Goal: Task Accomplishment & Management: Manage account settings

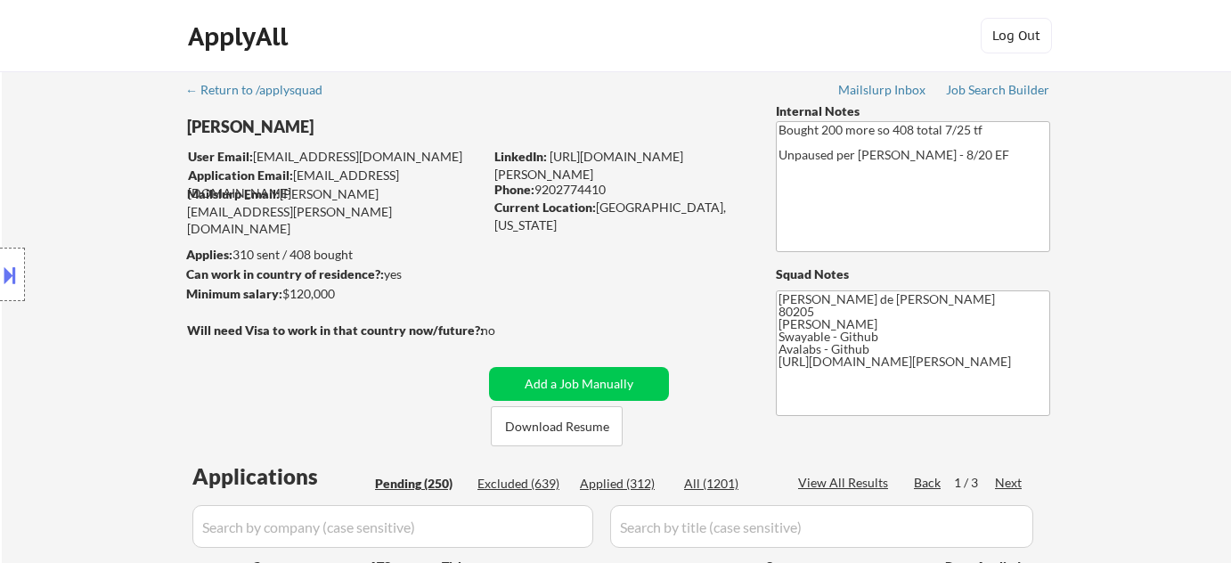
select select ""pending""
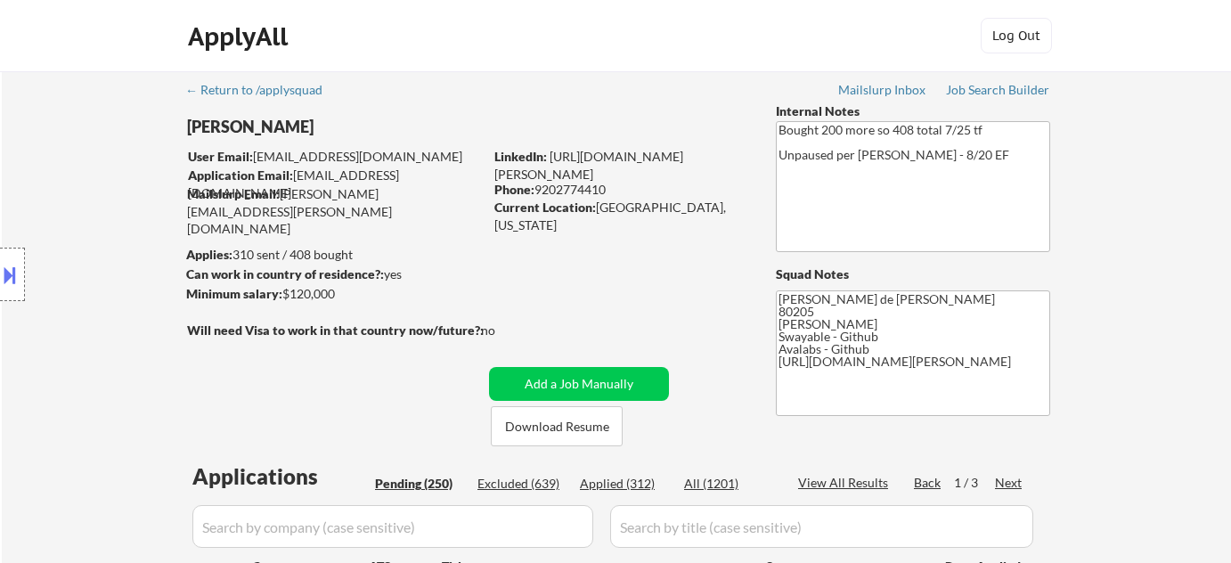
select select ""pending""
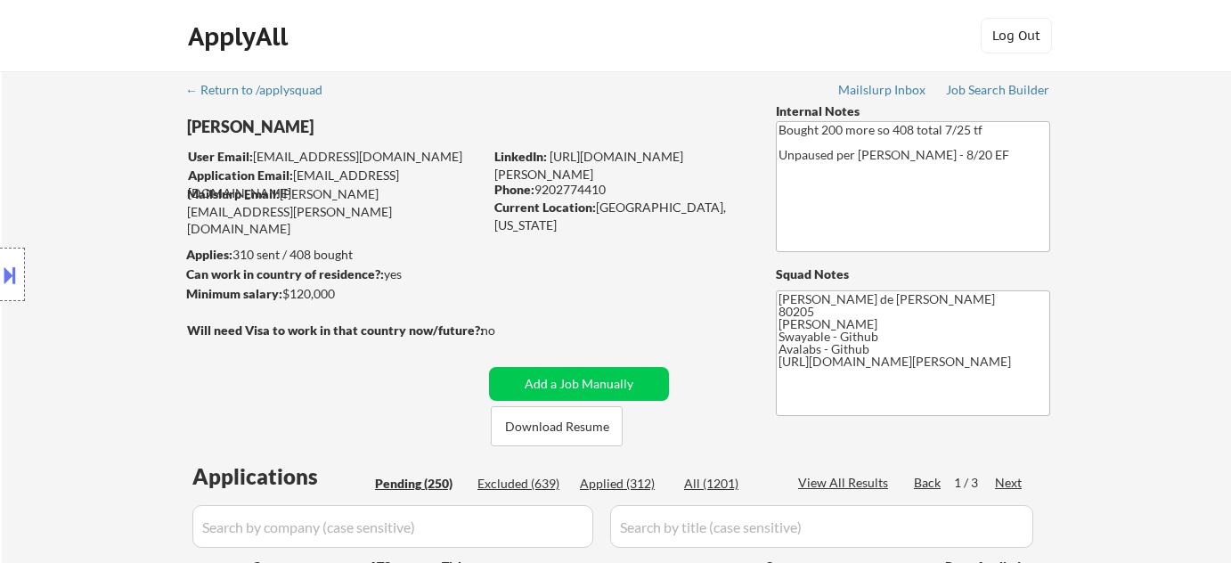
select select ""pending""
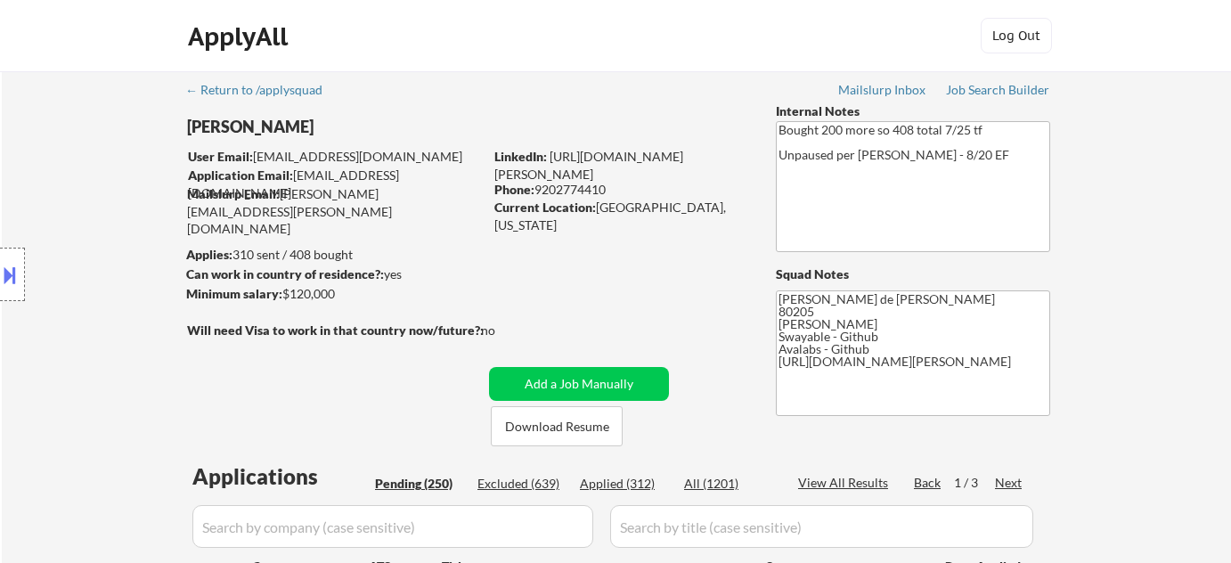
select select ""pending""
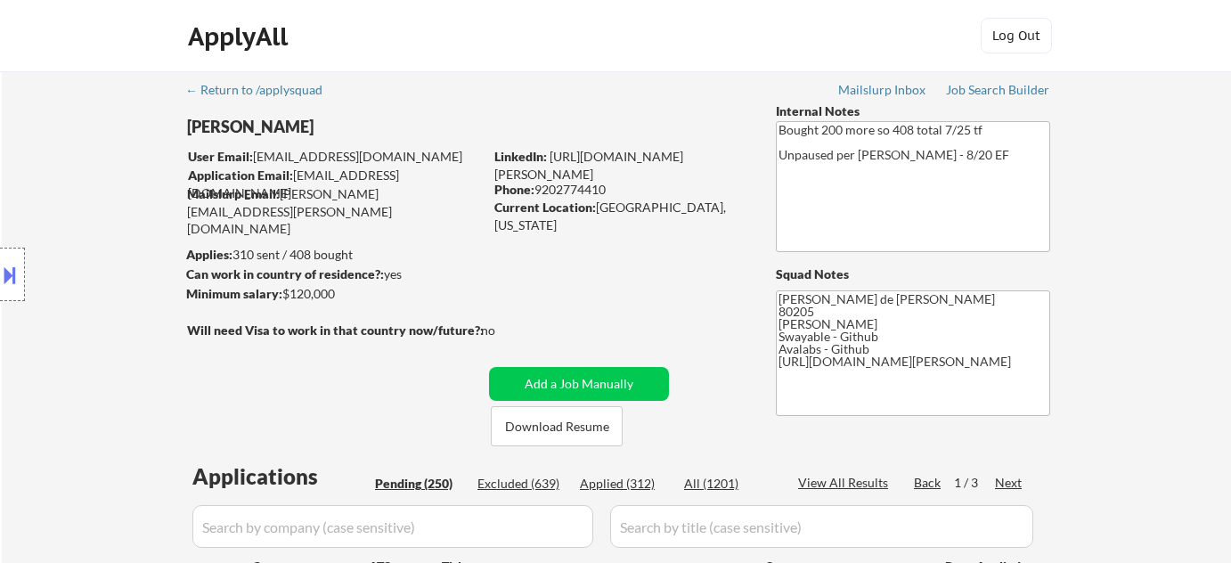
select select ""pending""
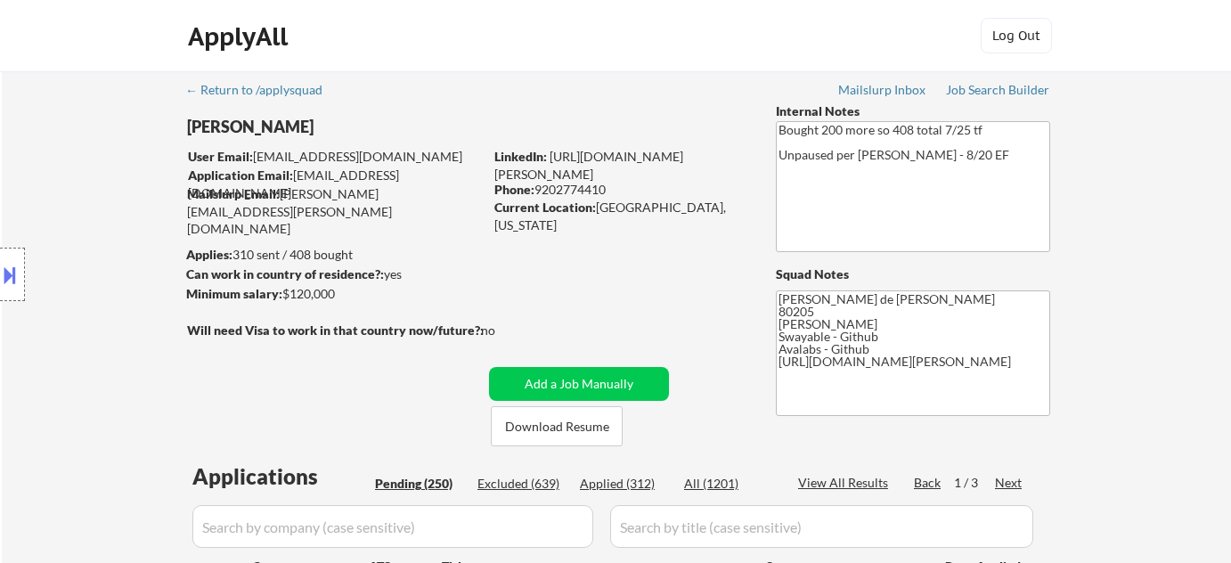
select select ""pending""
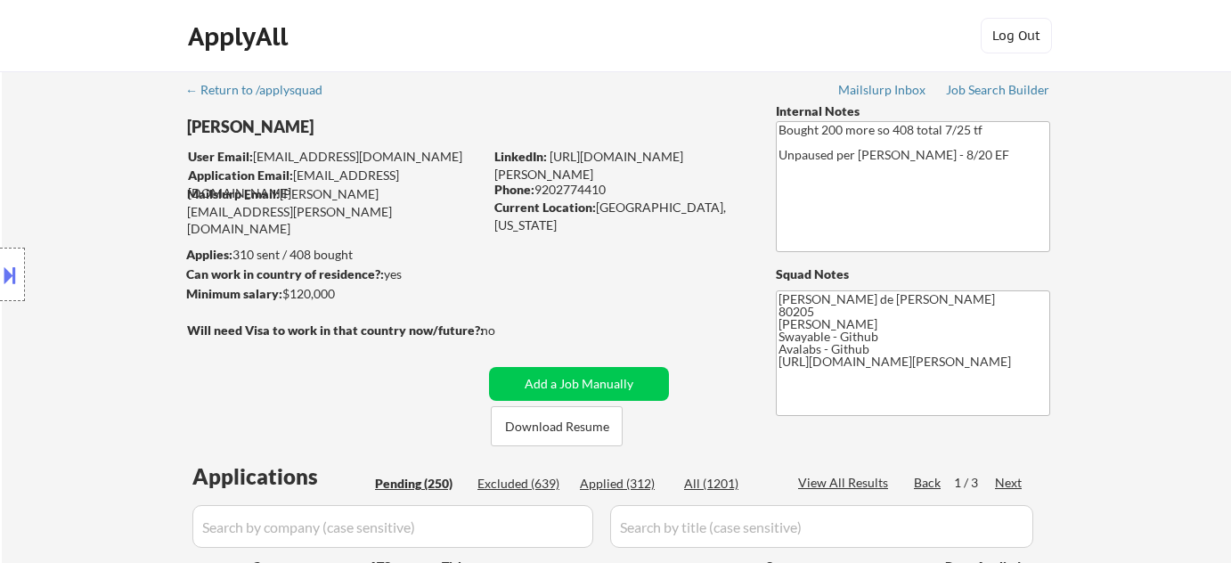
select select ""pending""
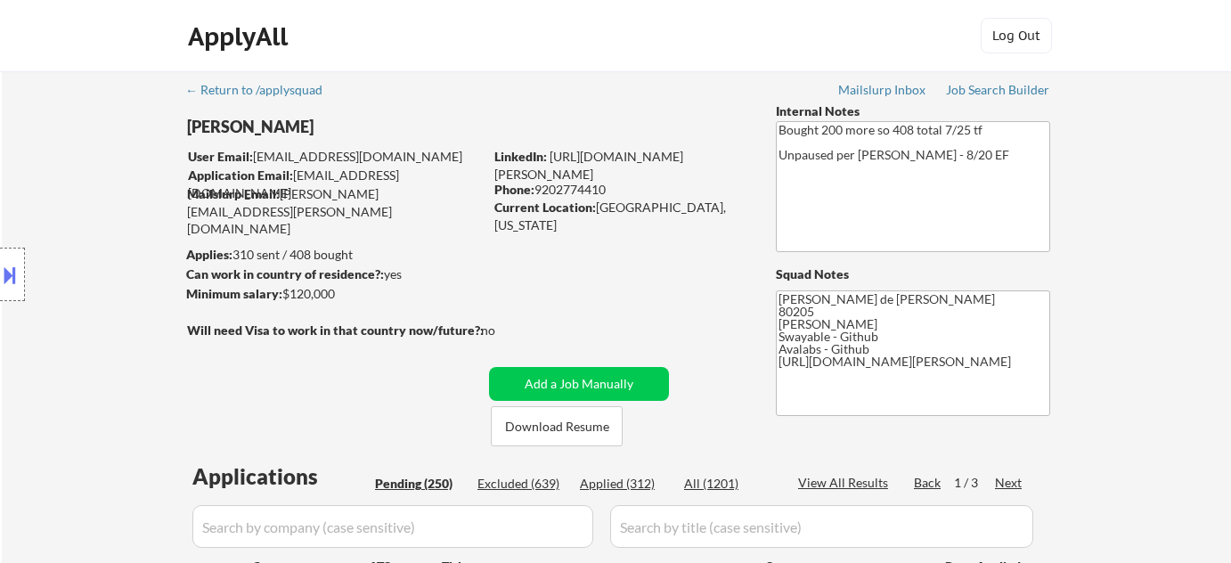
select select ""pending""
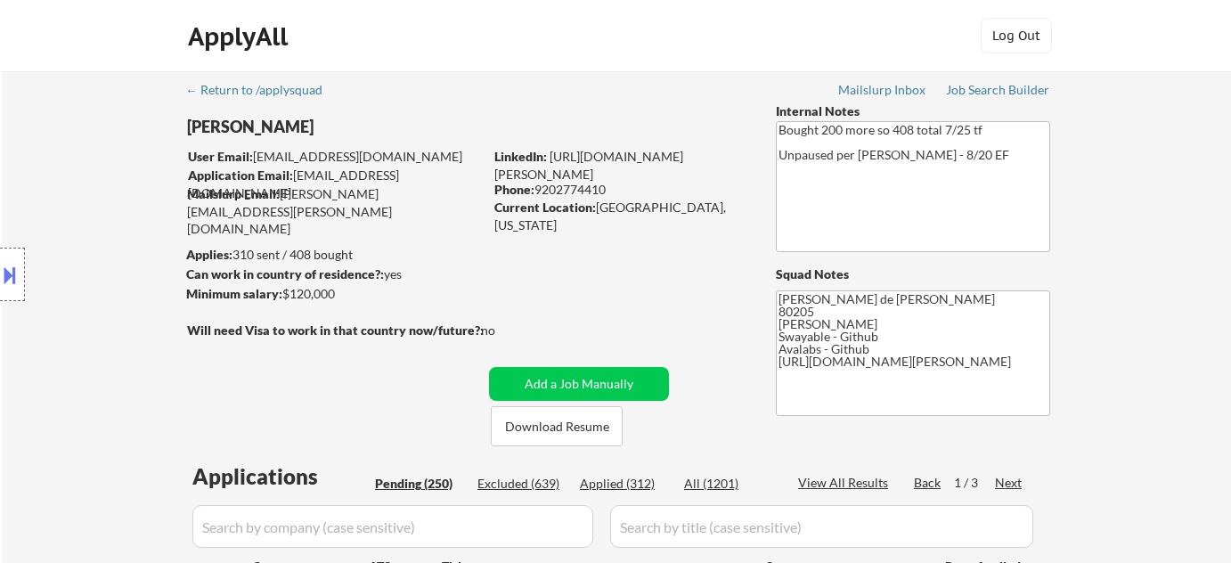
select select ""pending""
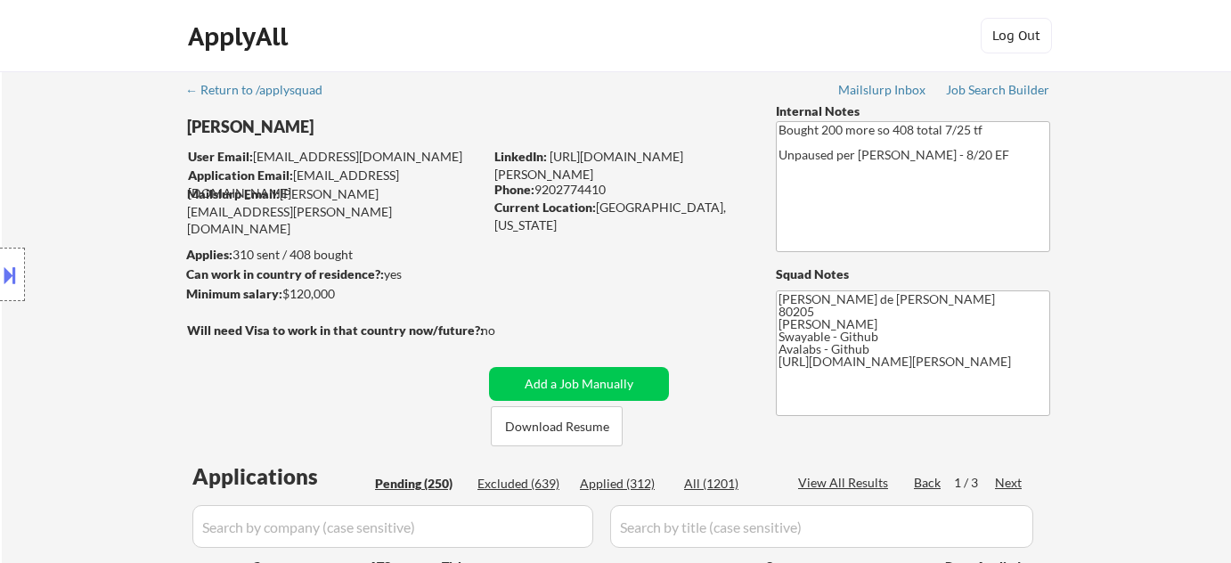
select select ""pending""
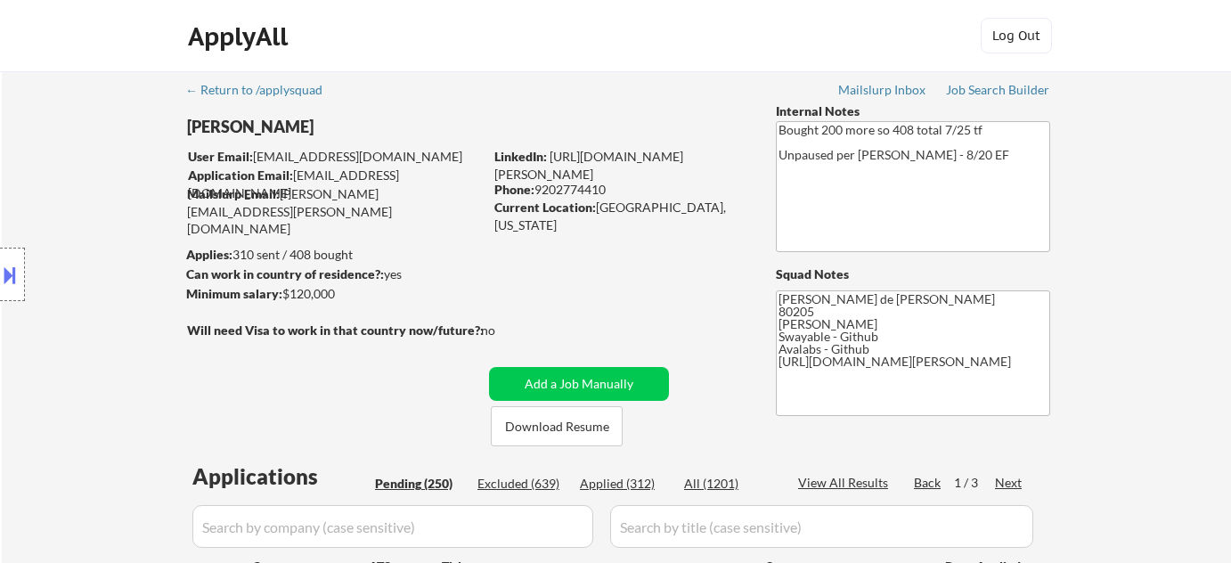
select select ""pending""
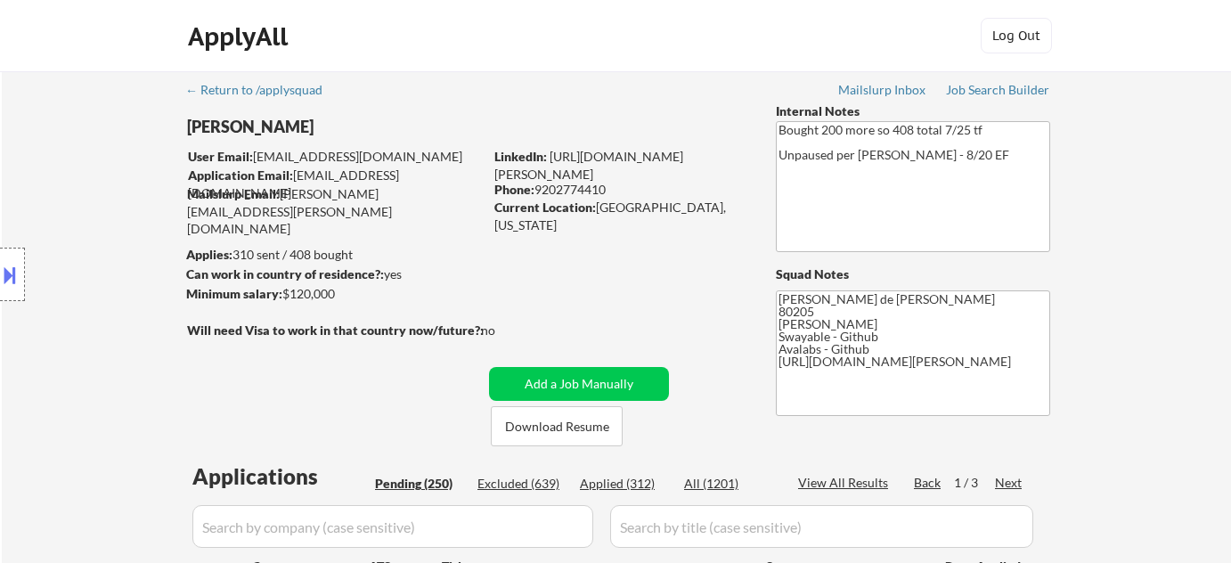
select select ""pending""
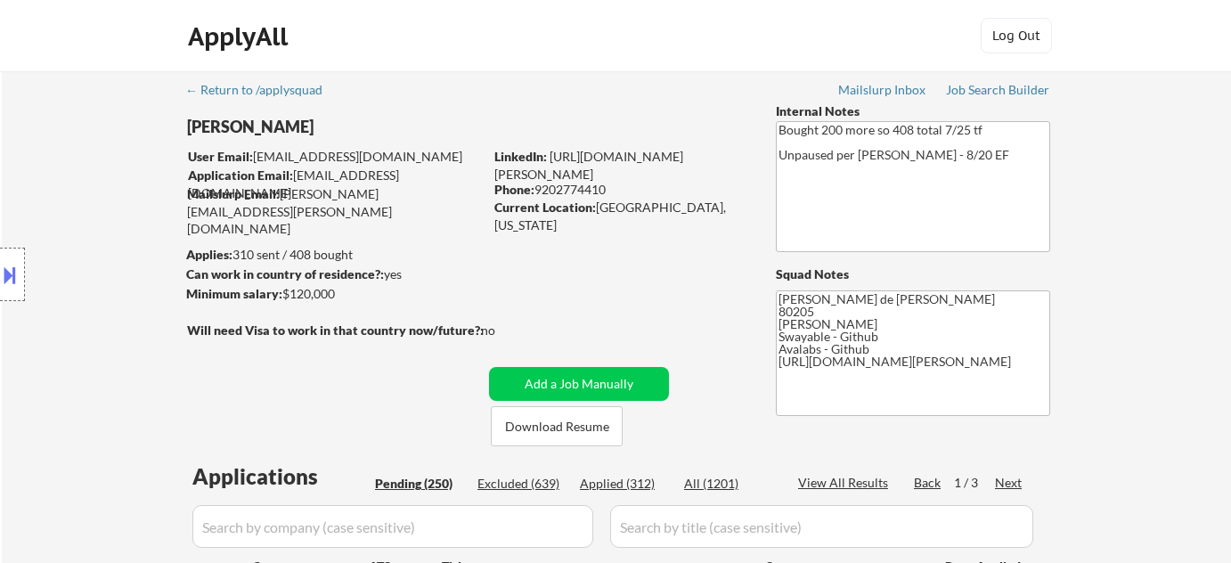
select select ""pending""
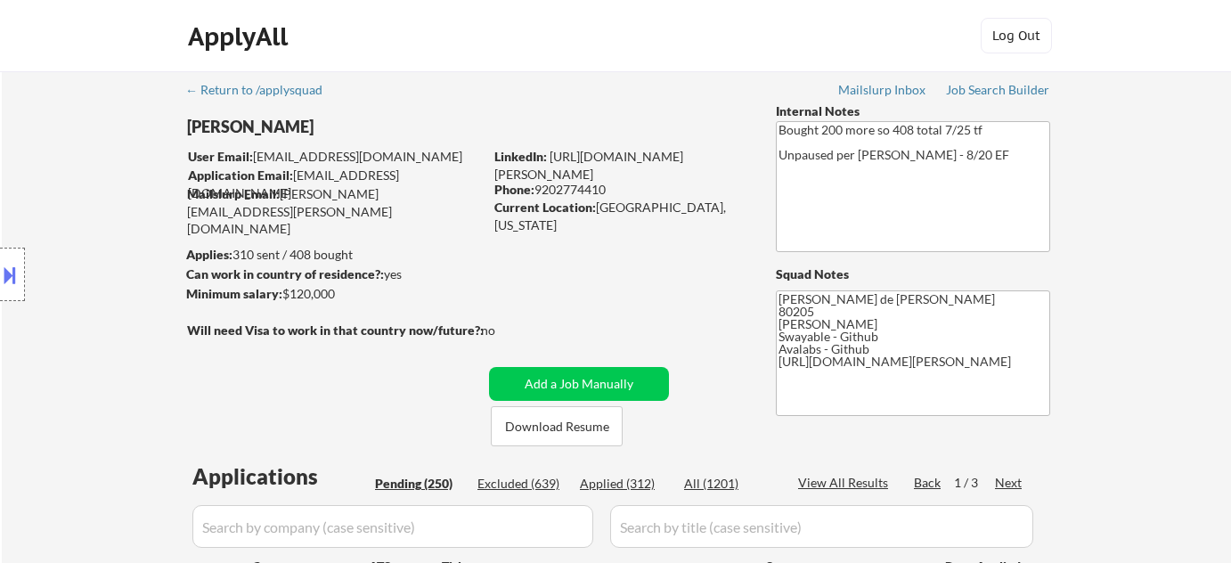
select select ""pending""
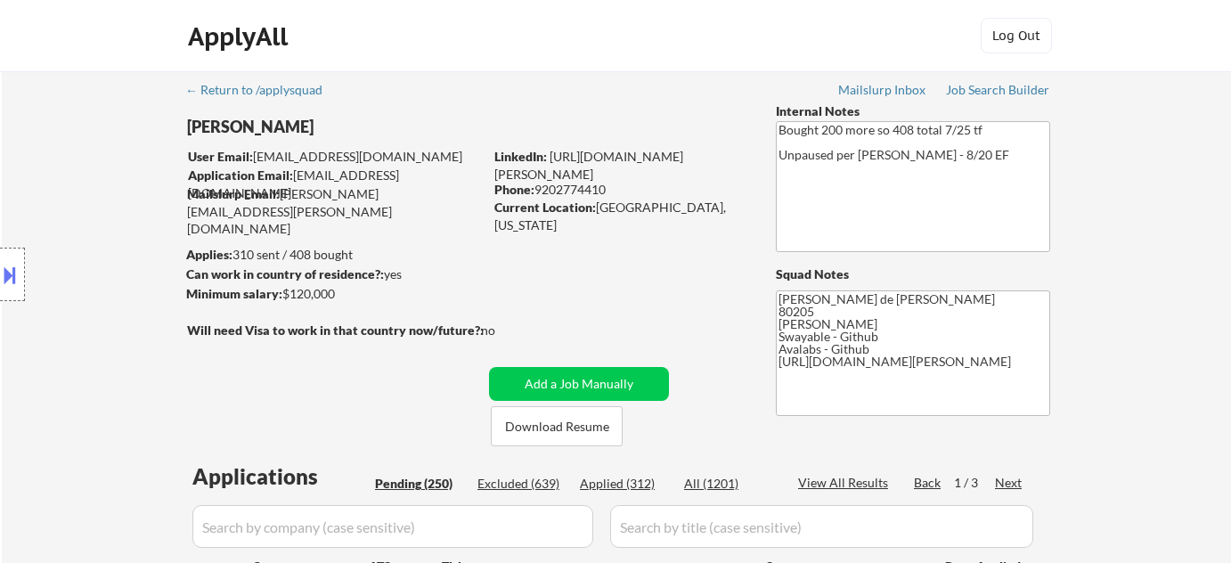
select select ""pending""
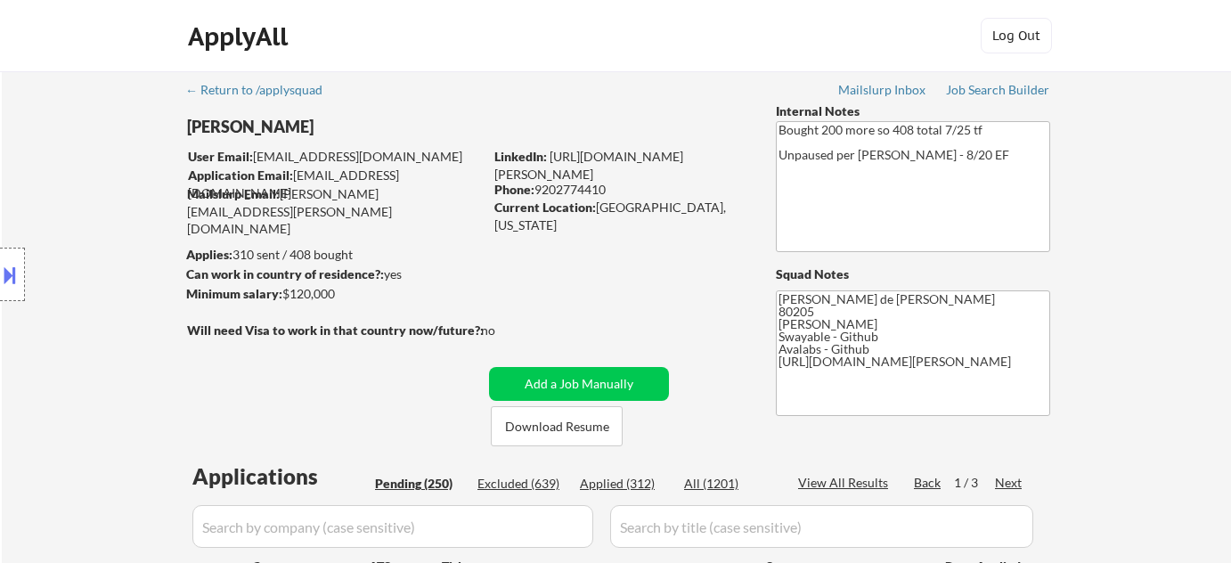
select select ""pending""
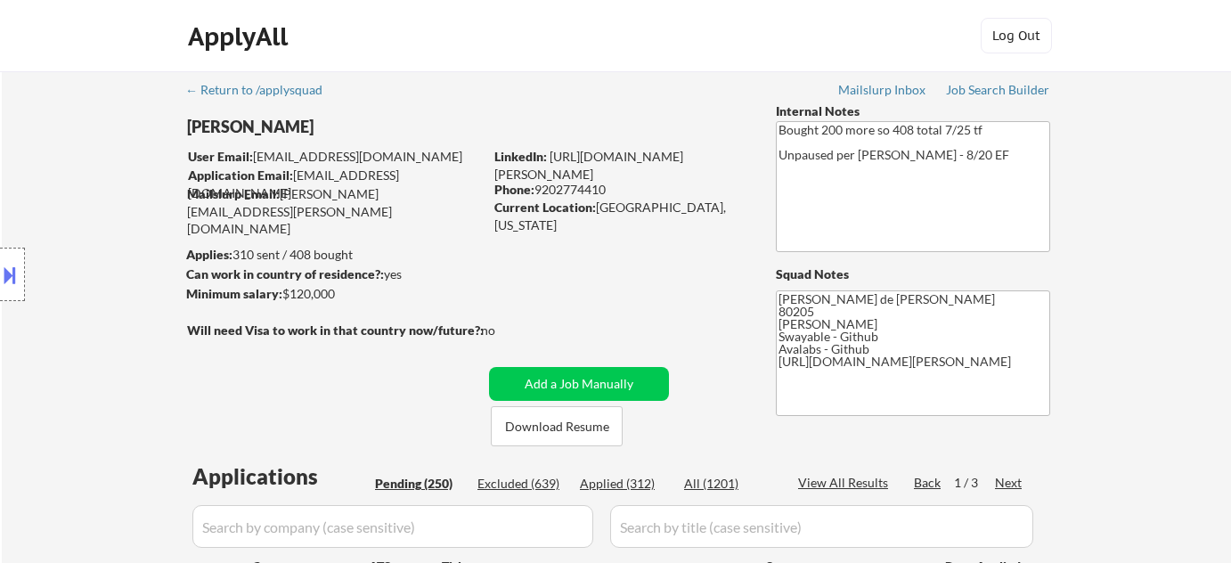
select select ""pending""
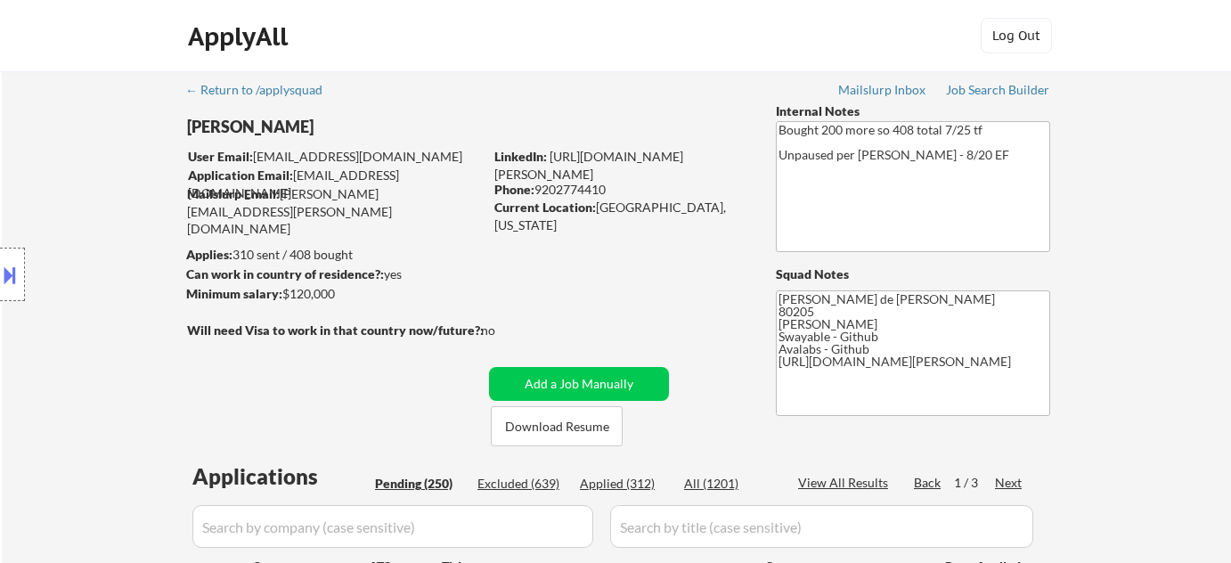
select select ""pending""
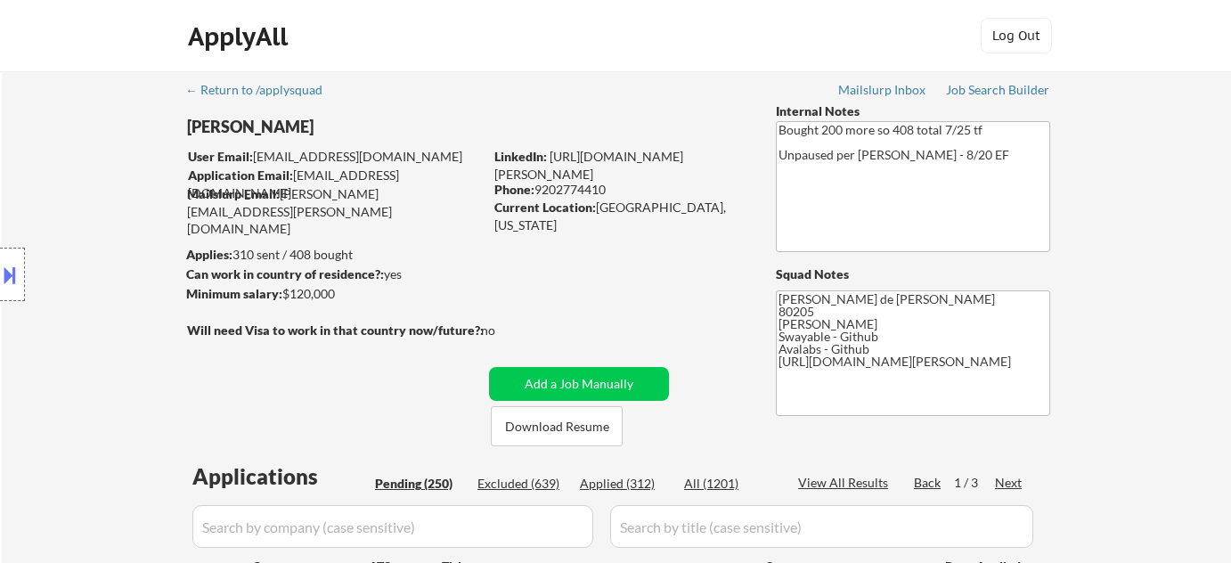
select select ""pending""
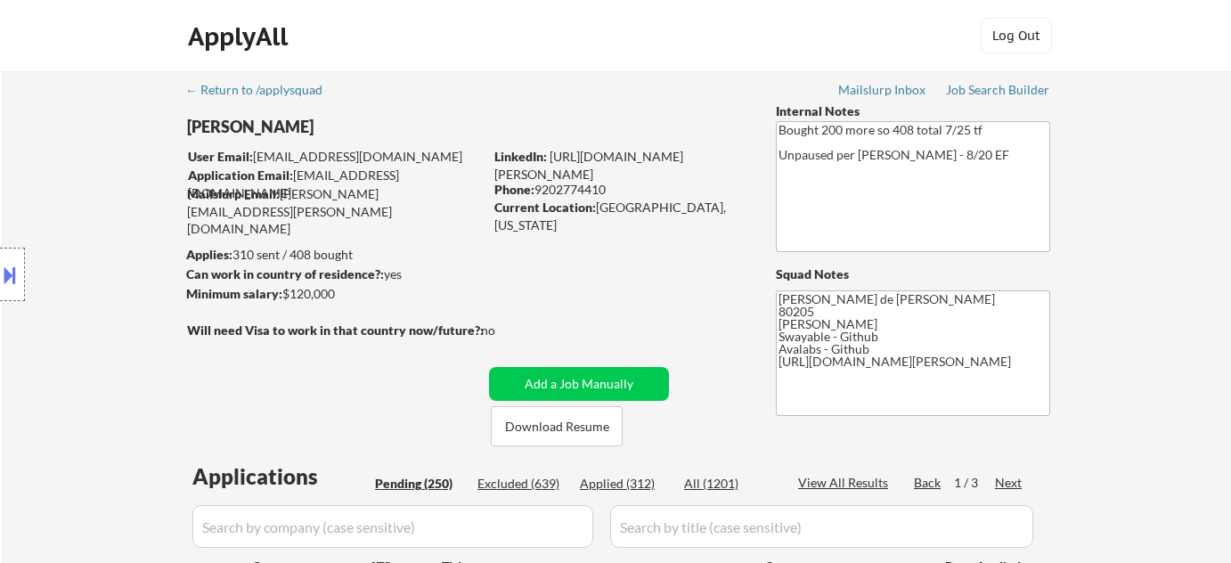
select select ""pending""
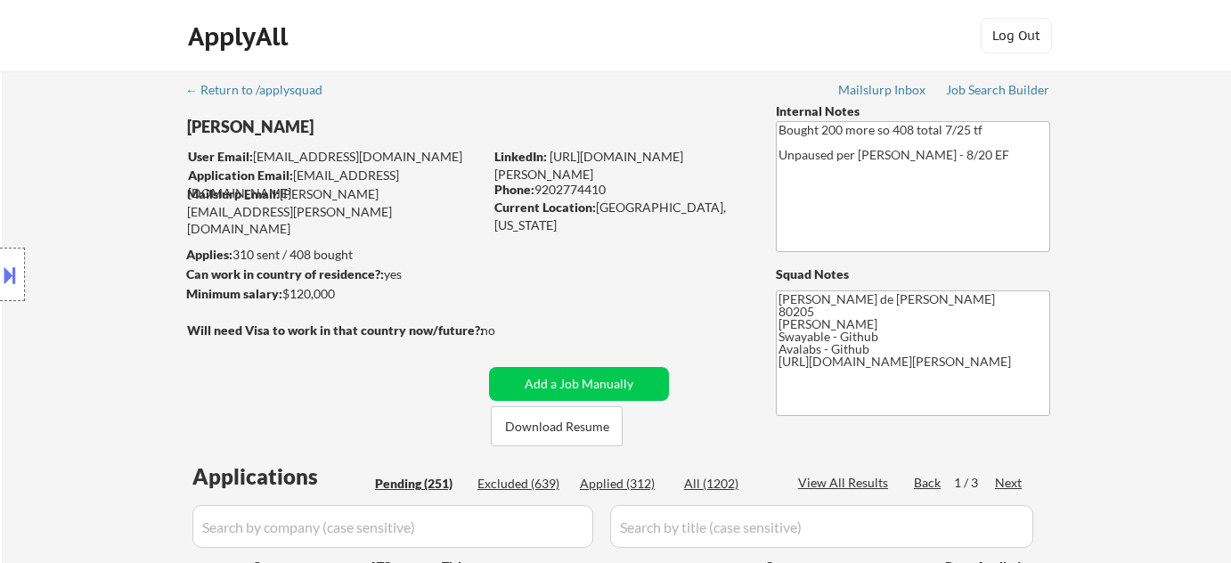
scroll to position [404, 0]
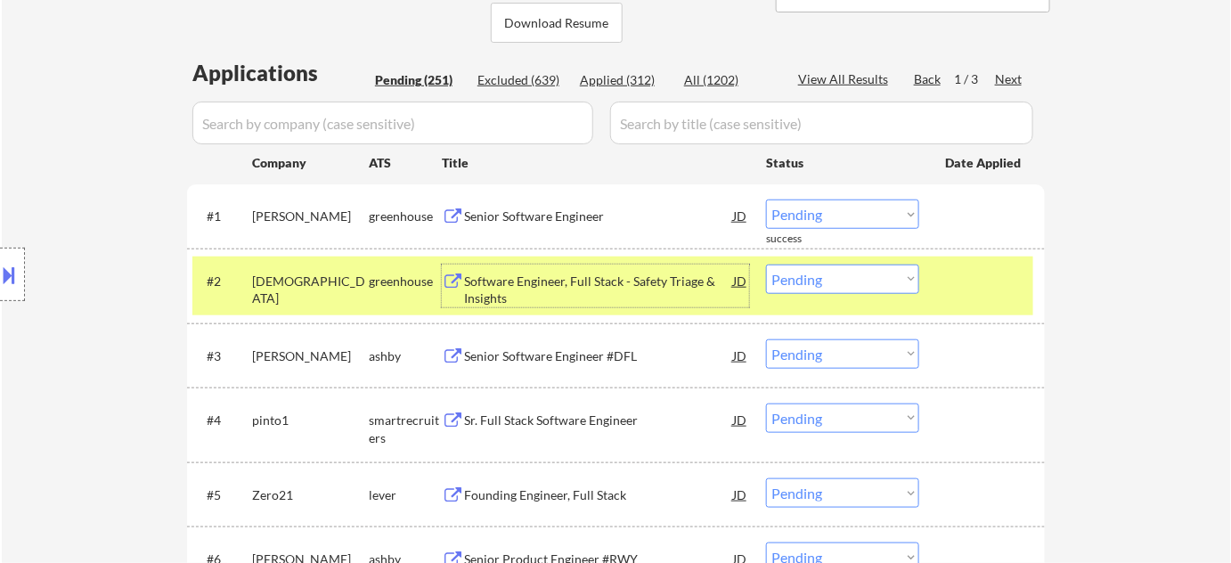
click at [873, 287] on select "Choose an option... Pending Applied Excluded (Questions) Excluded (Expired) Exc…" at bounding box center [842, 279] width 153 height 29
click at [766, 265] on select "Choose an option... Pending Applied Excluded (Questions) Excluded (Expired) Exc…" at bounding box center [842, 279] width 153 height 29
select select ""pending""
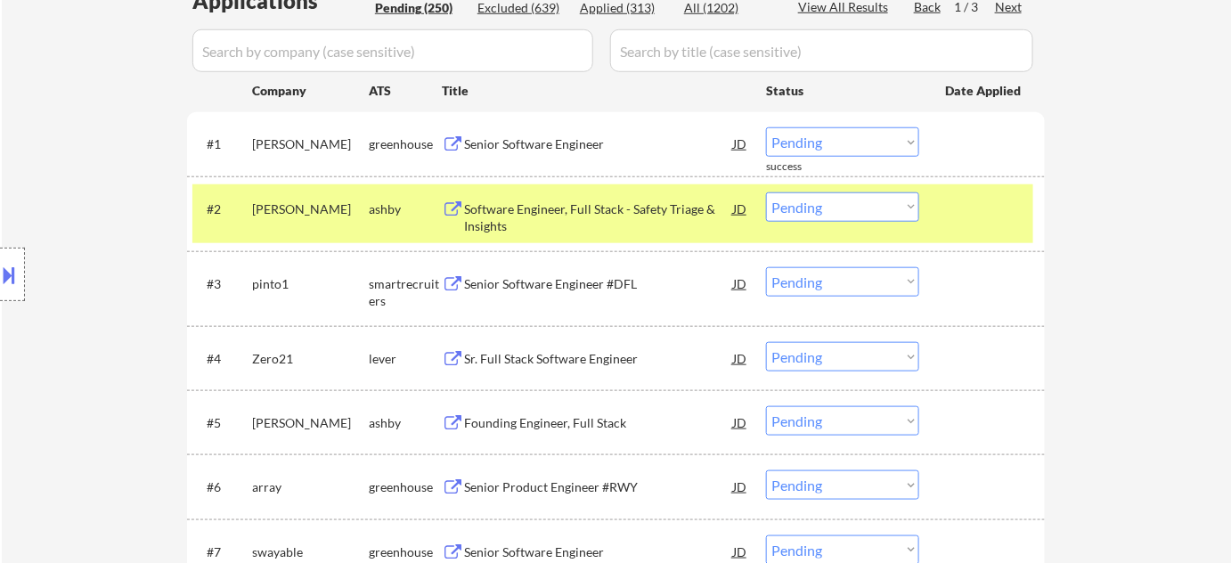
scroll to position [485, 0]
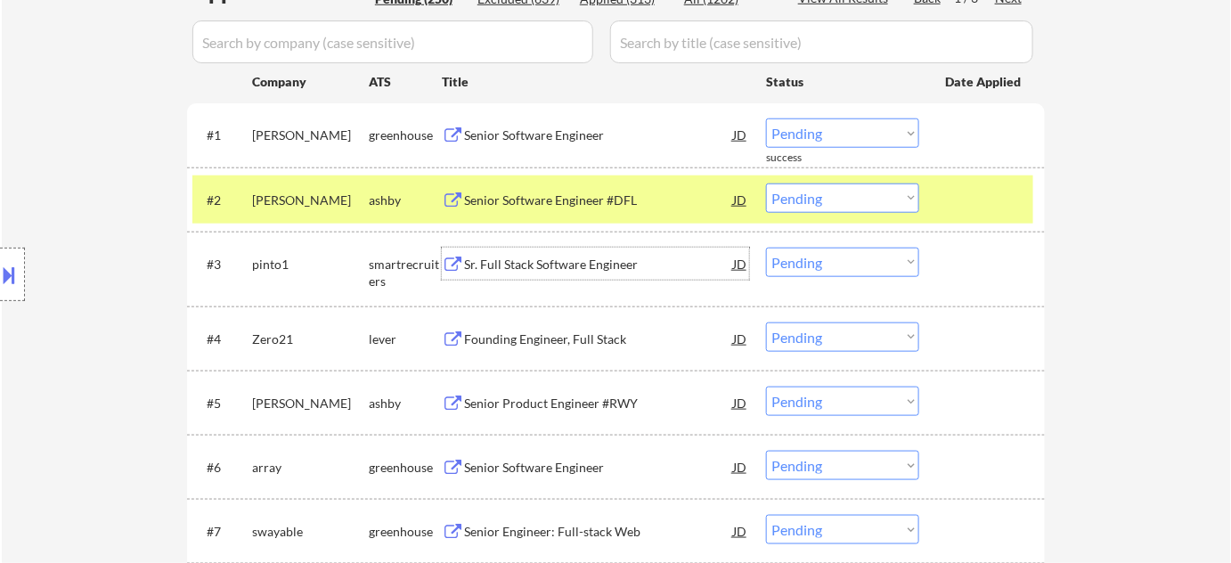
click at [568, 267] on div "Sr. Full Stack Software Engineer" at bounding box center [598, 265] width 269 height 18
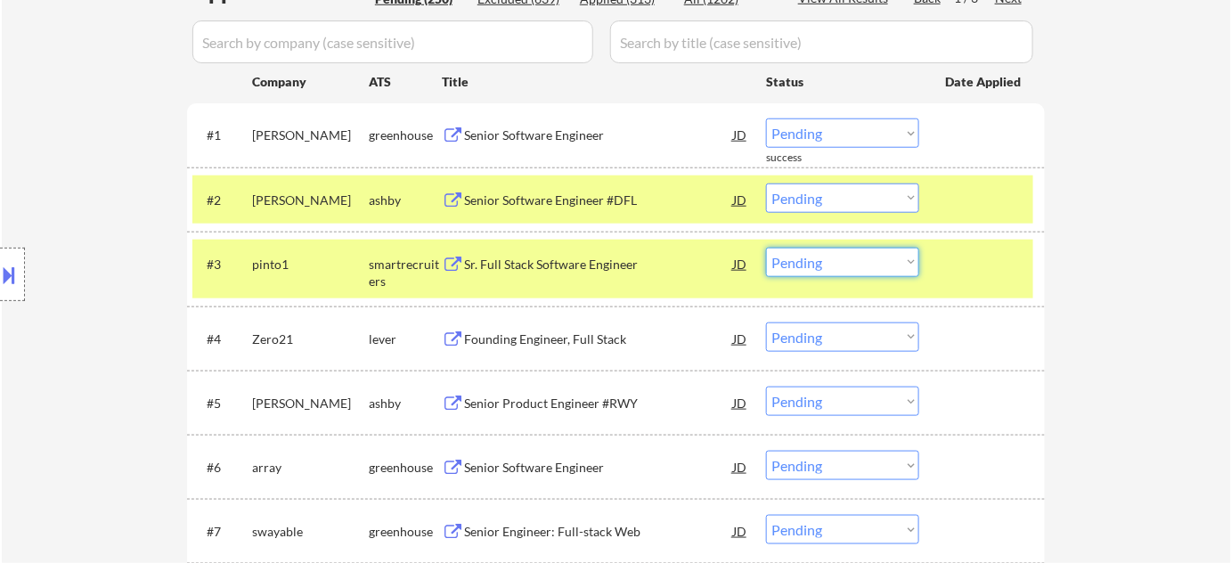
drag, startPoint x: 859, startPoint y: 260, endPoint x: 851, endPoint y: 270, distance: 12.7
click at [859, 260] on select "Choose an option... Pending Applied Excluded (Questions) Excluded (Expired) Exc…" at bounding box center [842, 262] width 153 height 29
click at [766, 248] on select "Choose an option... Pending Applied Excluded (Questions) Excluded (Expired) Exc…" at bounding box center [842, 262] width 153 height 29
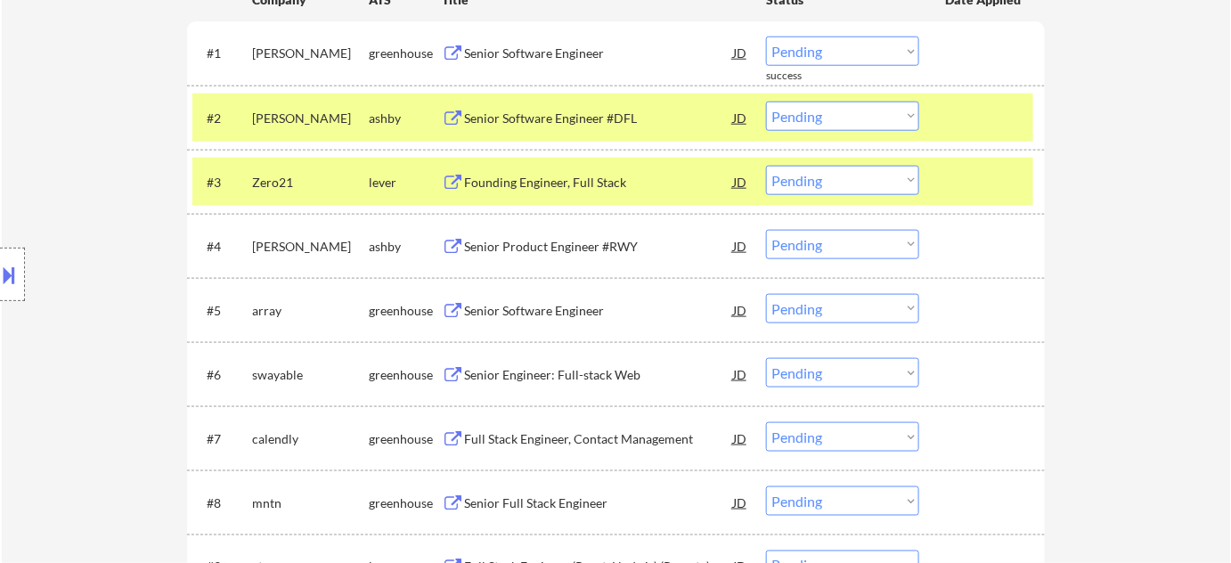
scroll to position [566, 0]
click at [597, 183] on div "Founding Engineer, Full Stack" at bounding box center [598, 184] width 269 height 18
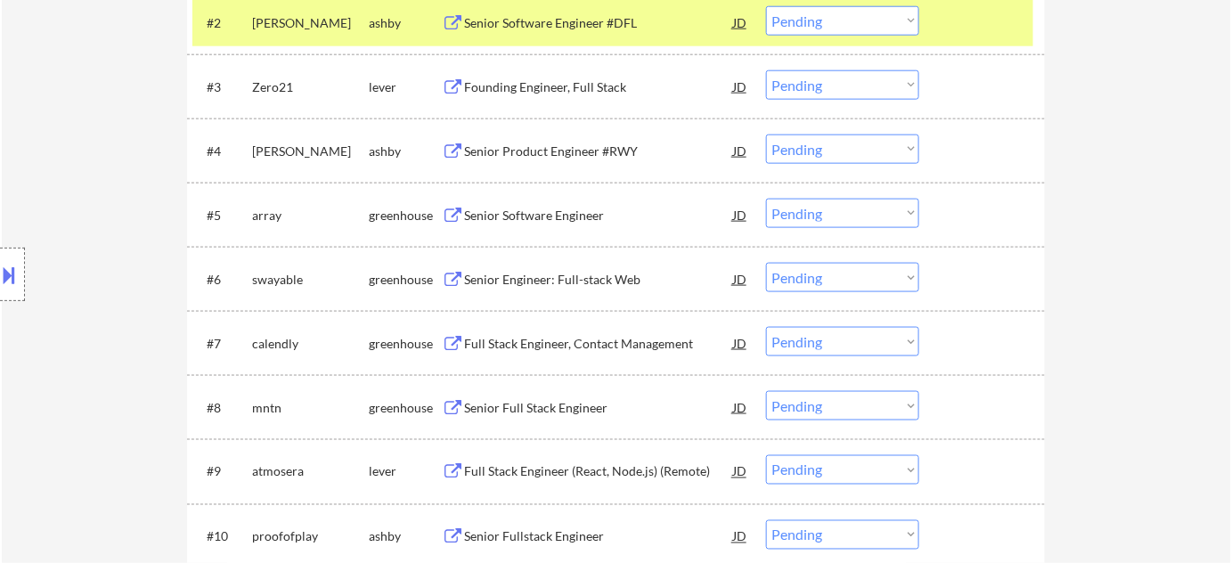
scroll to position [648, 0]
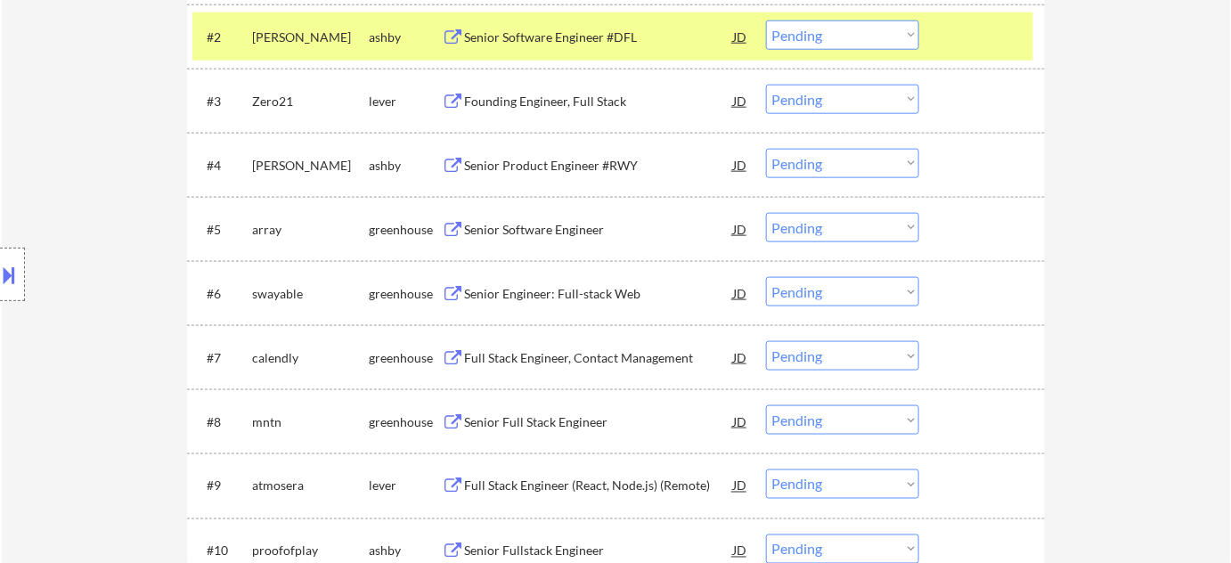
click at [832, 94] on select "Choose an option... Pending Applied Excluded (Questions) Excluded (Expired) Exc…" at bounding box center [842, 99] width 153 height 29
click at [766, 85] on select "Choose an option... Pending Applied Excluded (Questions) Excluded (Expired) Exc…" at bounding box center [842, 99] width 153 height 29
select select ""pending""
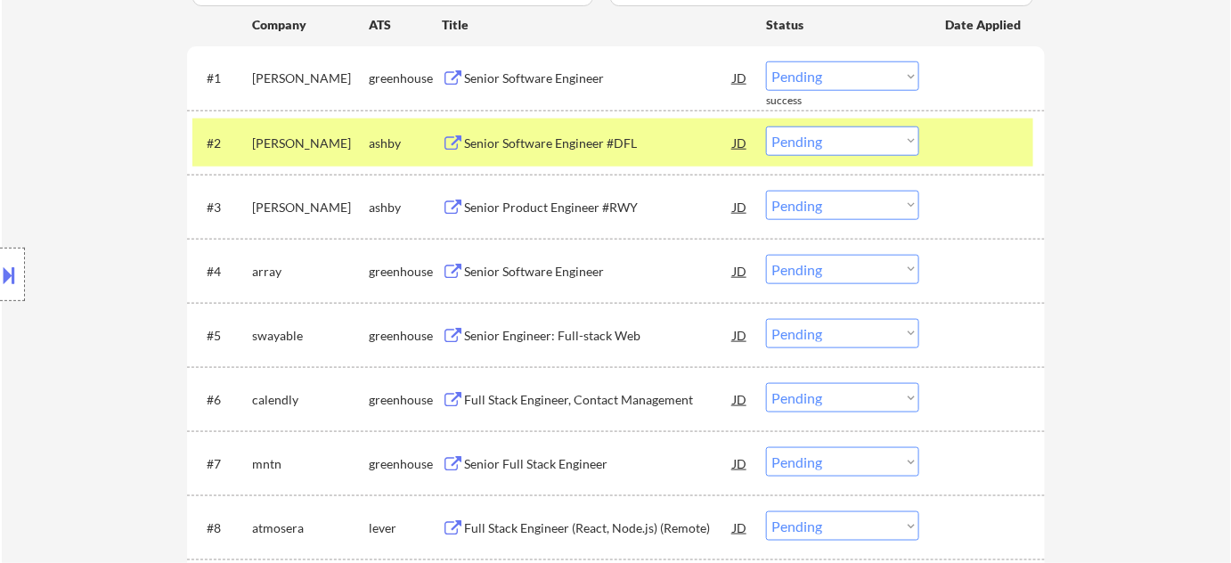
scroll to position [567, 0]
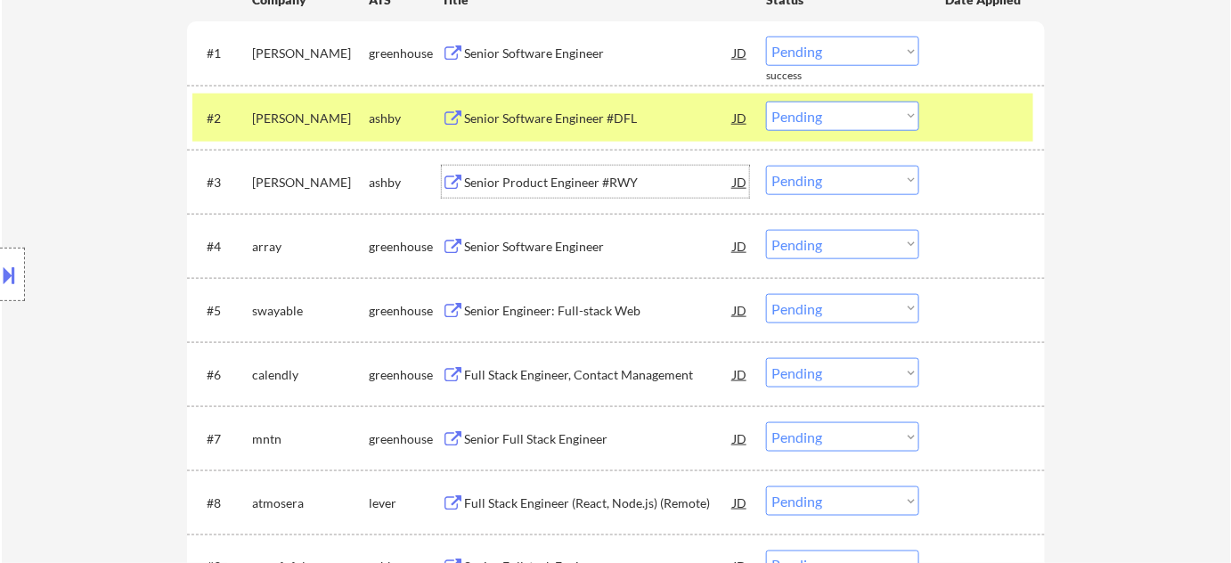
click at [589, 192] on div "Senior Product Engineer #RWY" at bounding box center [598, 182] width 269 height 32
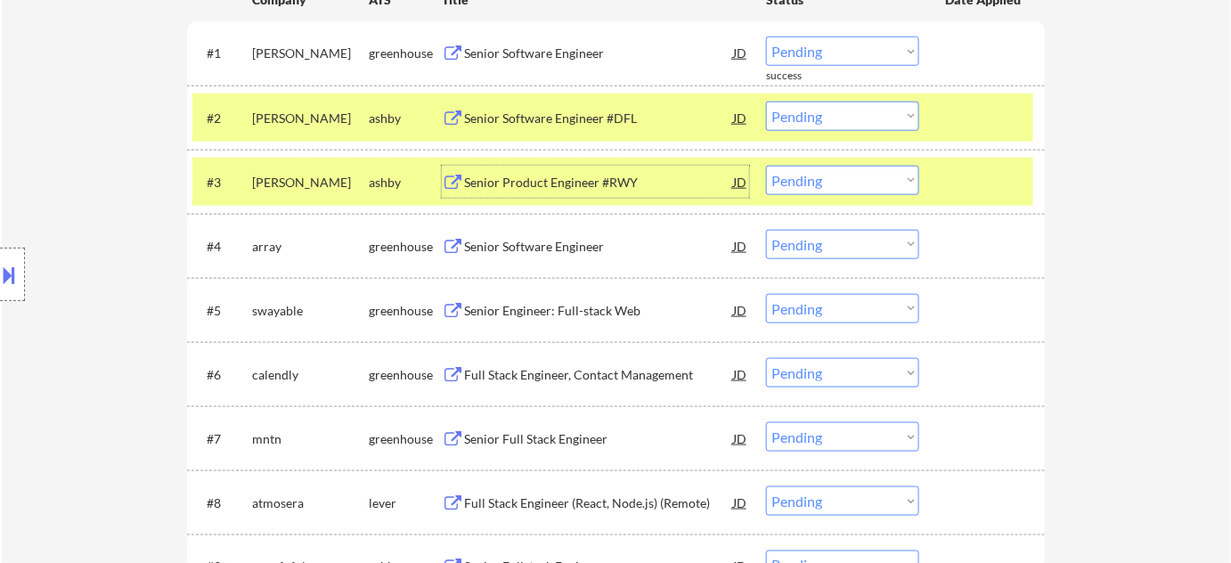
click at [477, 247] on div "Senior Software Engineer" at bounding box center [598, 247] width 269 height 18
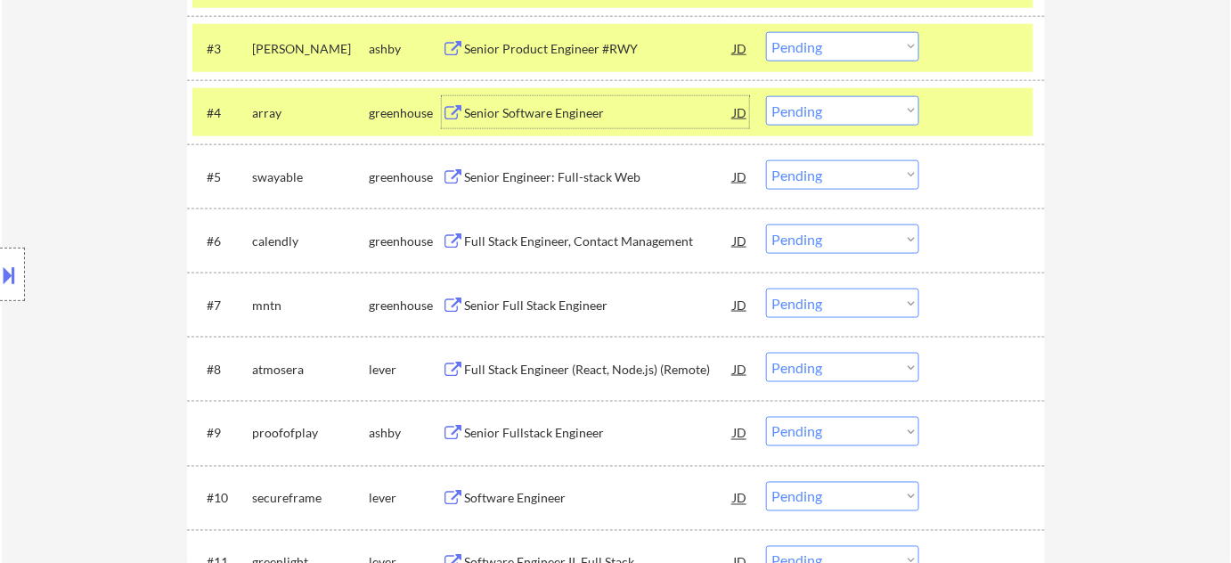
scroll to position [729, 0]
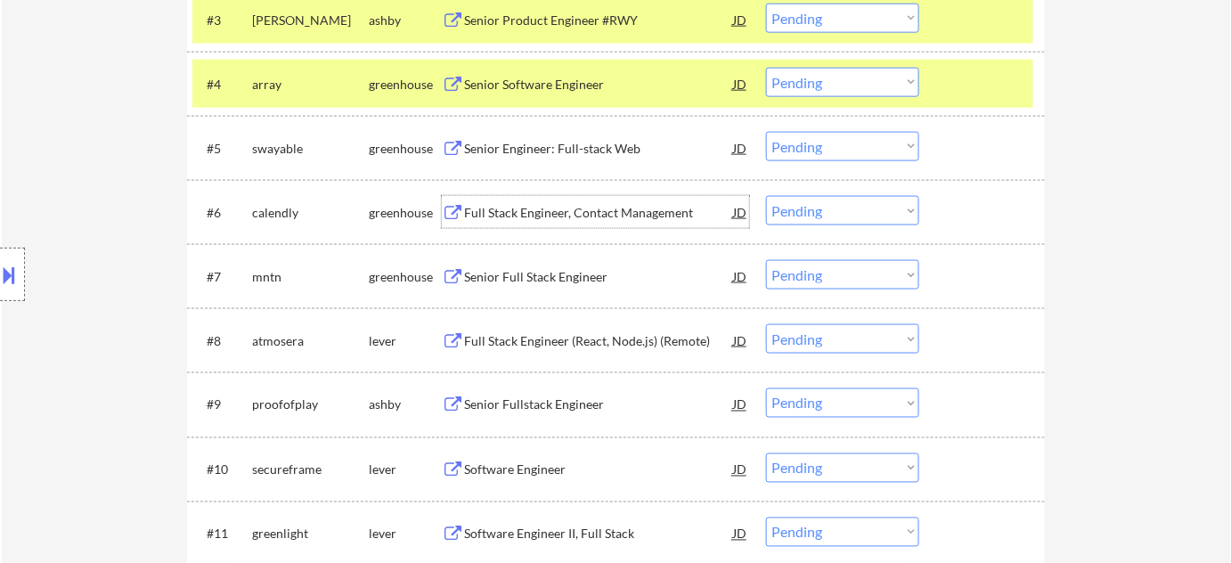
click at [559, 209] on div "Full Stack Engineer, Contact Management" at bounding box center [598, 213] width 269 height 18
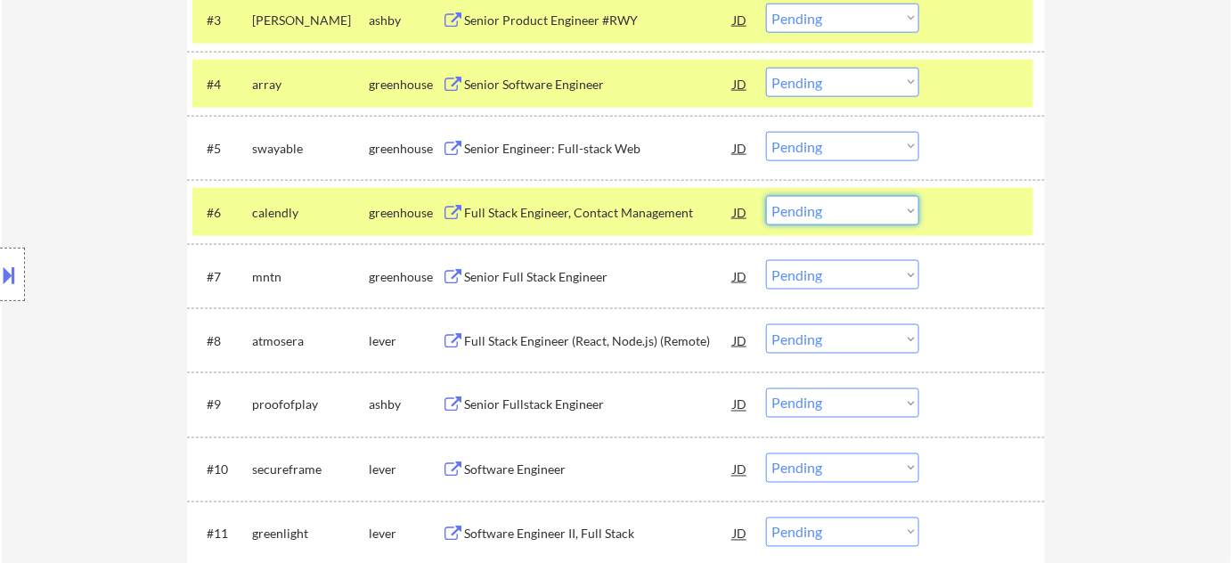
drag, startPoint x: 823, startPoint y: 204, endPoint x: 827, endPoint y: 223, distance: 19.0
click at [824, 204] on select "Choose an option... Pending Applied Excluded (Questions) Excluded (Expired) Exc…" at bounding box center [842, 210] width 153 height 29
click at [766, 196] on select "Choose an option... Pending Applied Excluded (Questions) Excluded (Expired) Exc…" at bounding box center [842, 210] width 153 height 29
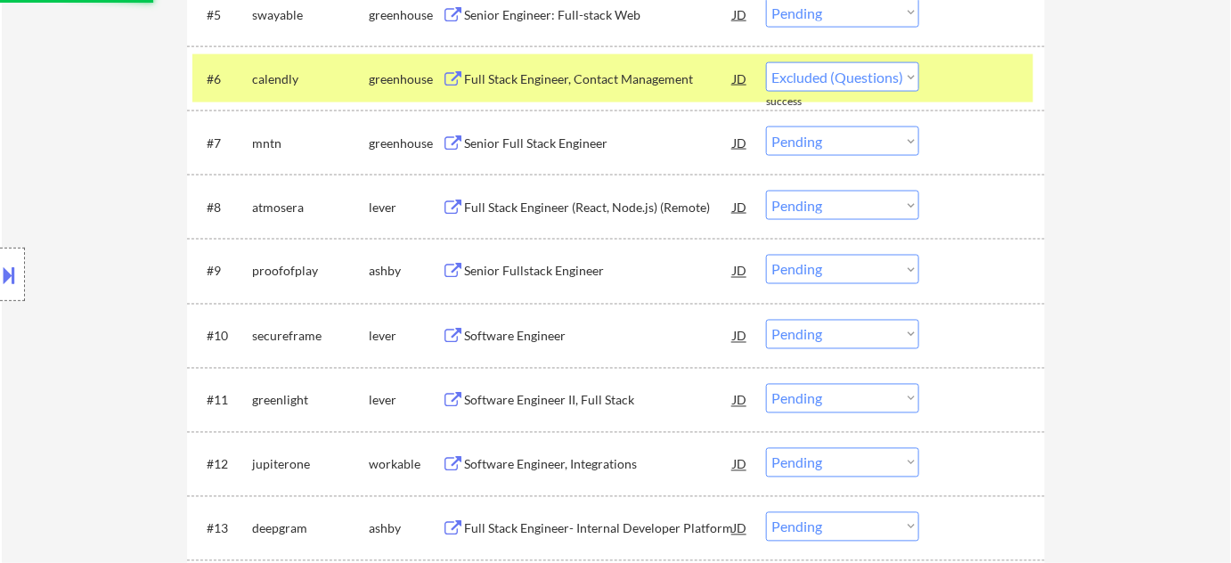
scroll to position [891, 0]
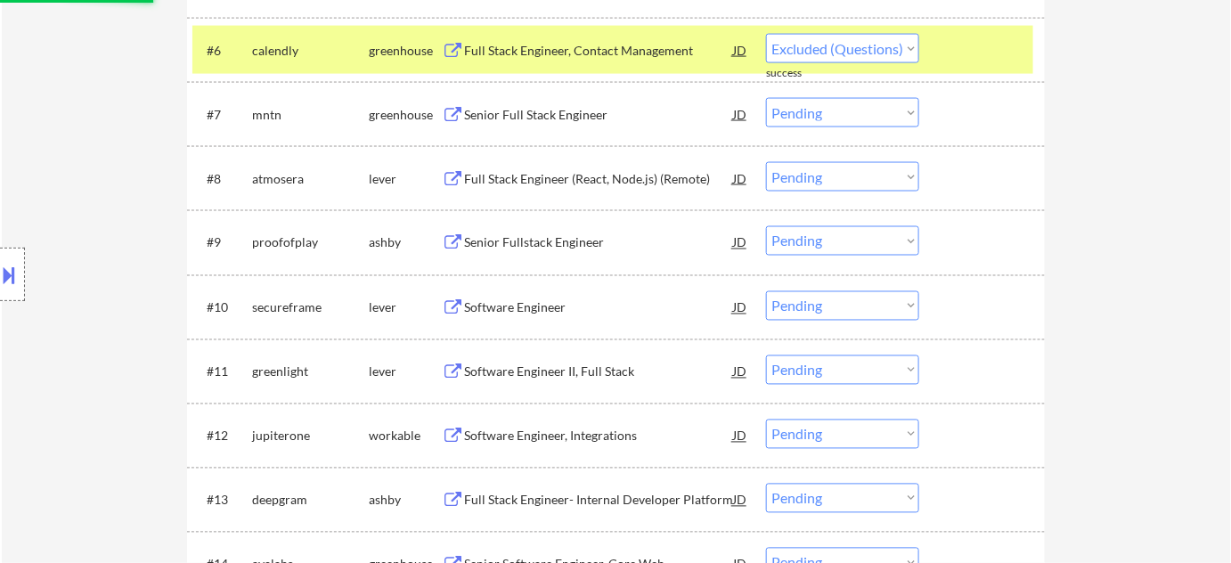
select select ""pending""
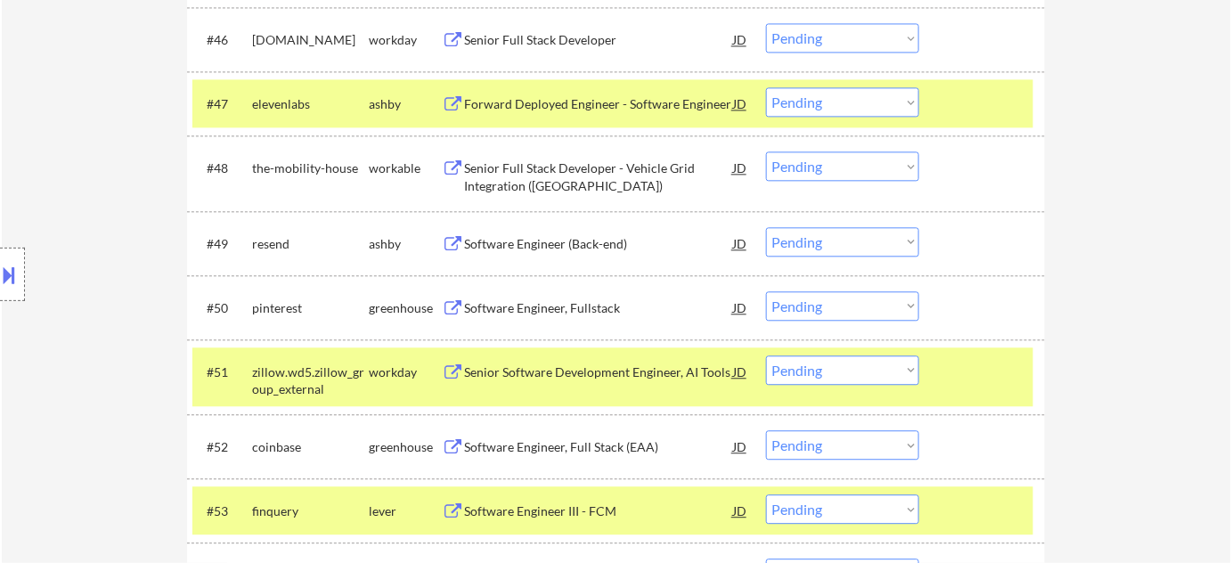
scroll to position [3564, 0]
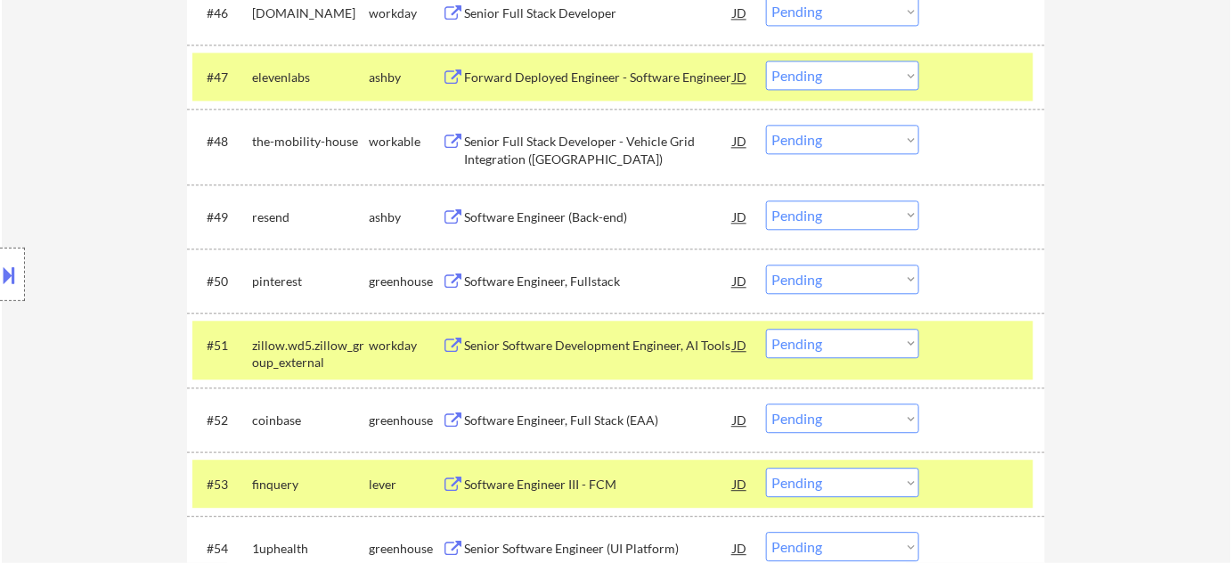
click at [548, 201] on div "Software Engineer (Back-end)" at bounding box center [598, 216] width 269 height 32
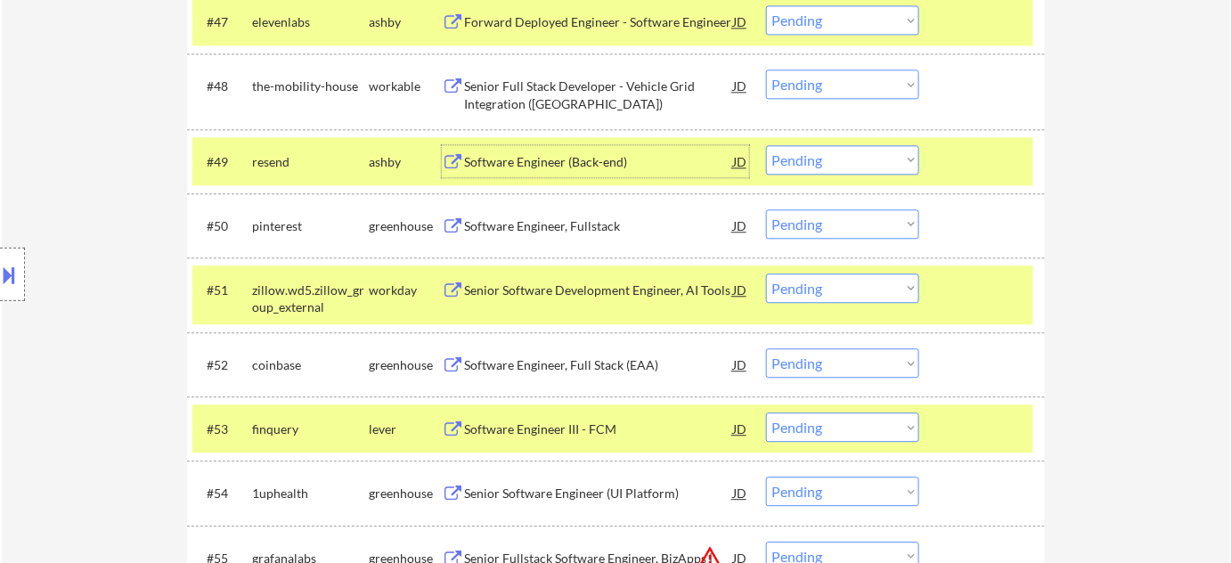
scroll to position [3644, 0]
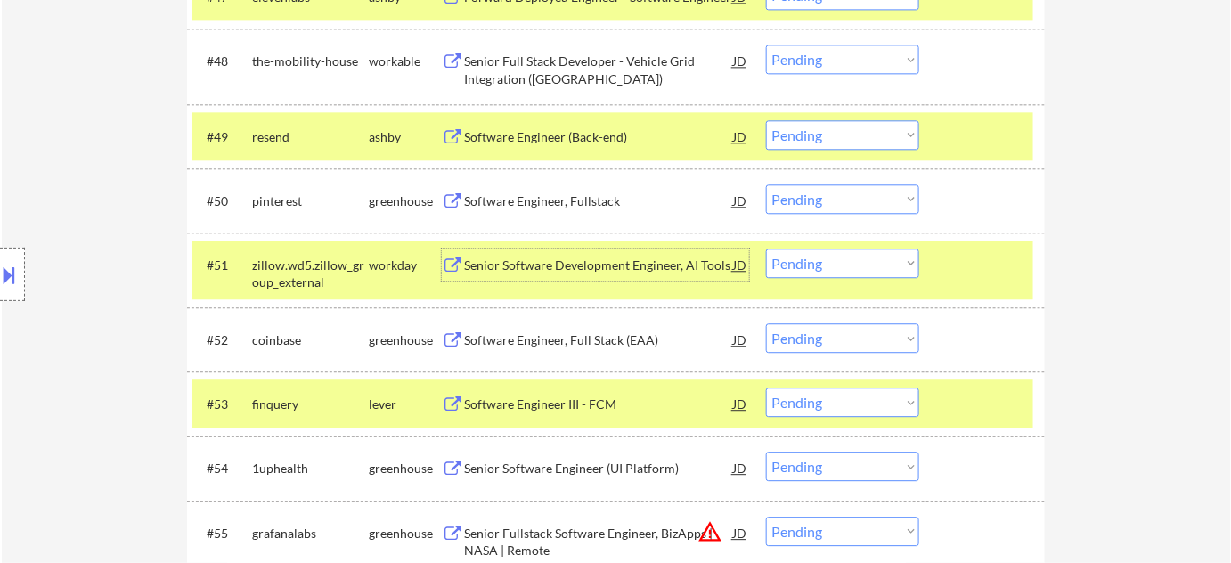
click at [586, 274] on div "Senior Software Development Engineer, AI Tools" at bounding box center [598, 265] width 269 height 32
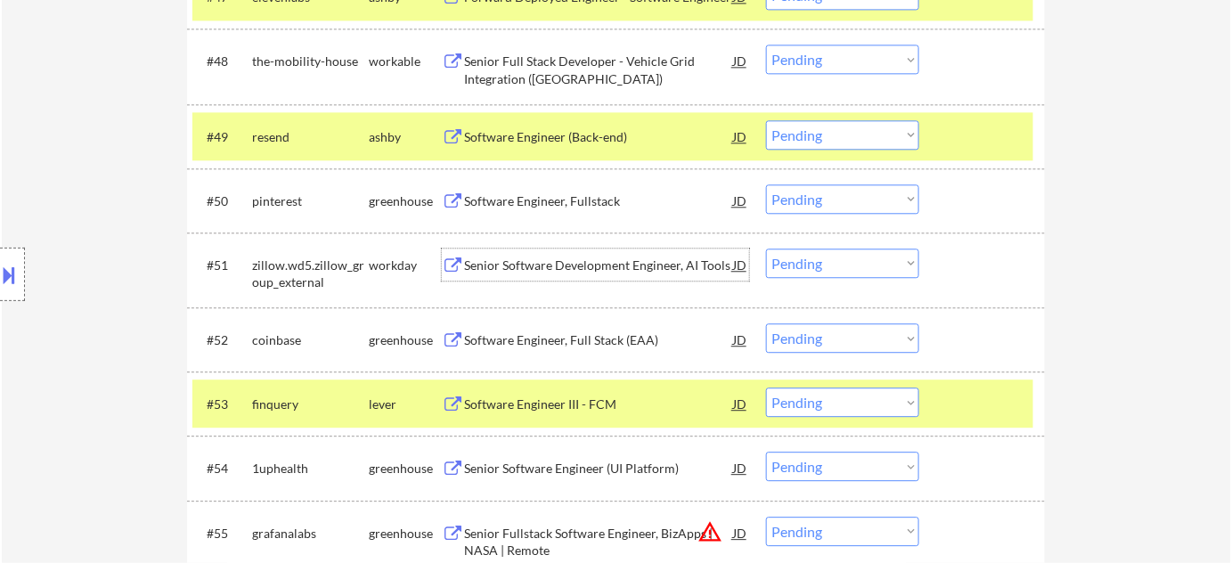
click at [577, 462] on div "Senior Software Engineer (UI Platform)" at bounding box center [598, 469] width 269 height 18
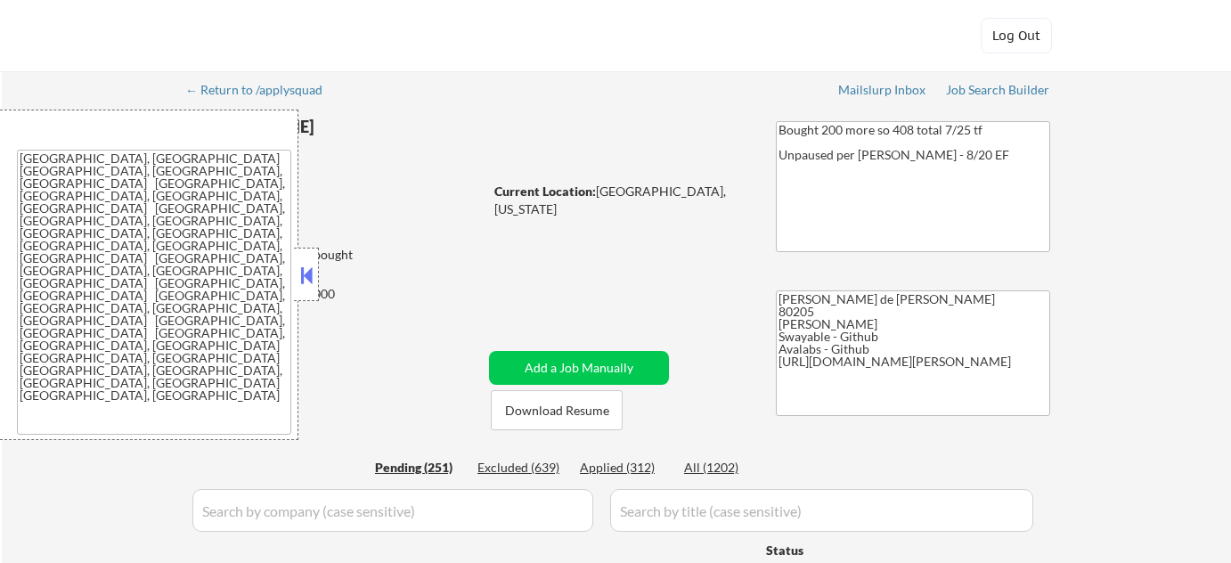
select select ""pending""
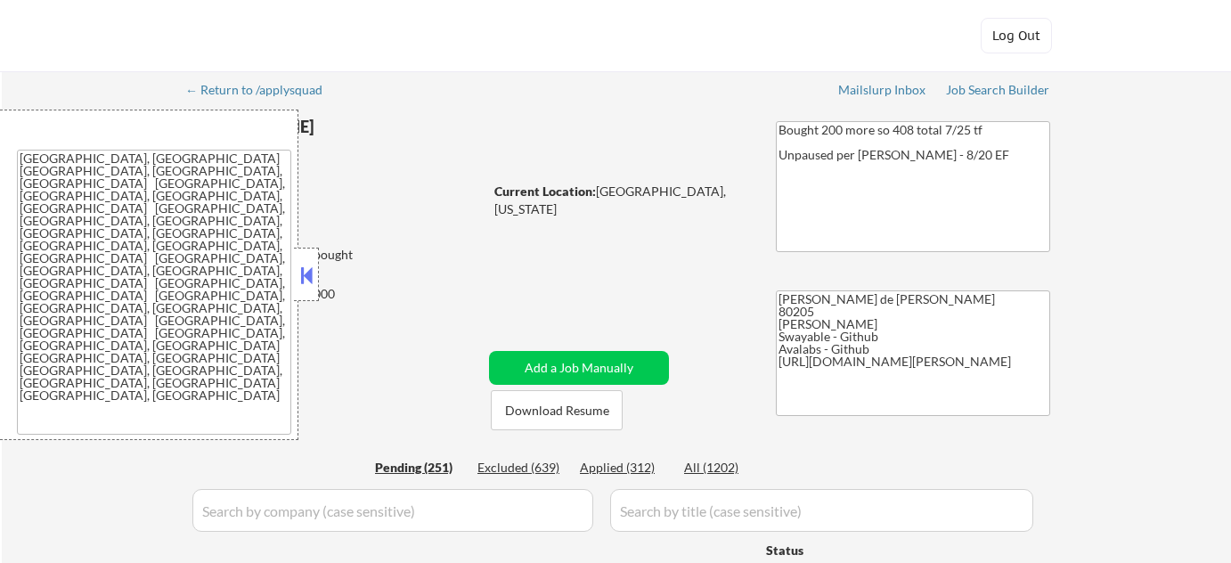
select select ""pending""
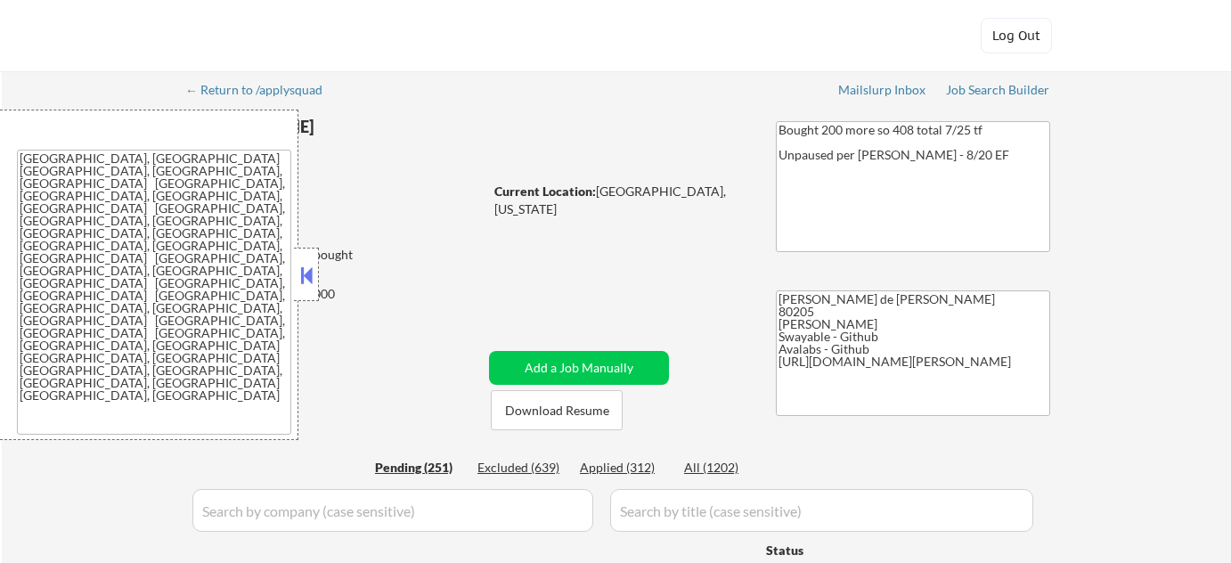
select select ""pending""
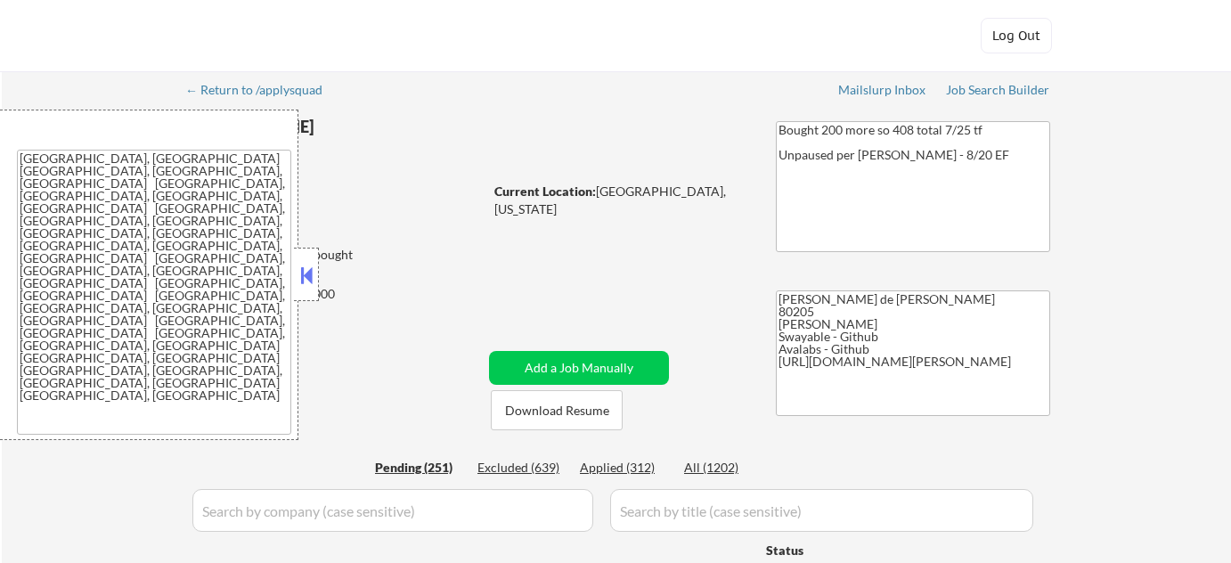
select select ""pending""
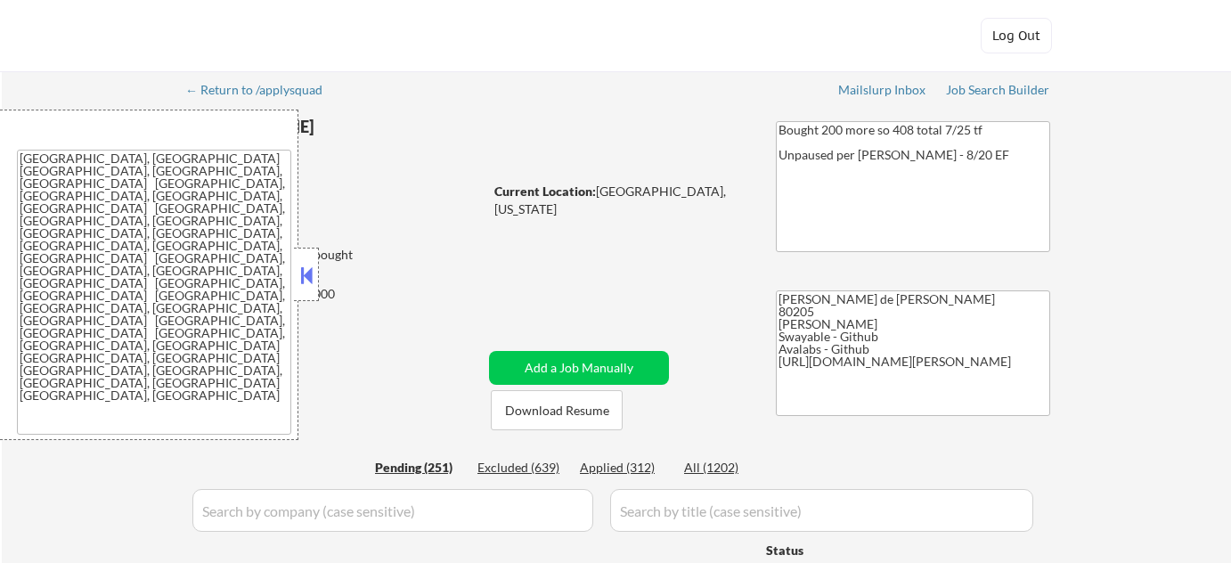
select select ""pending""
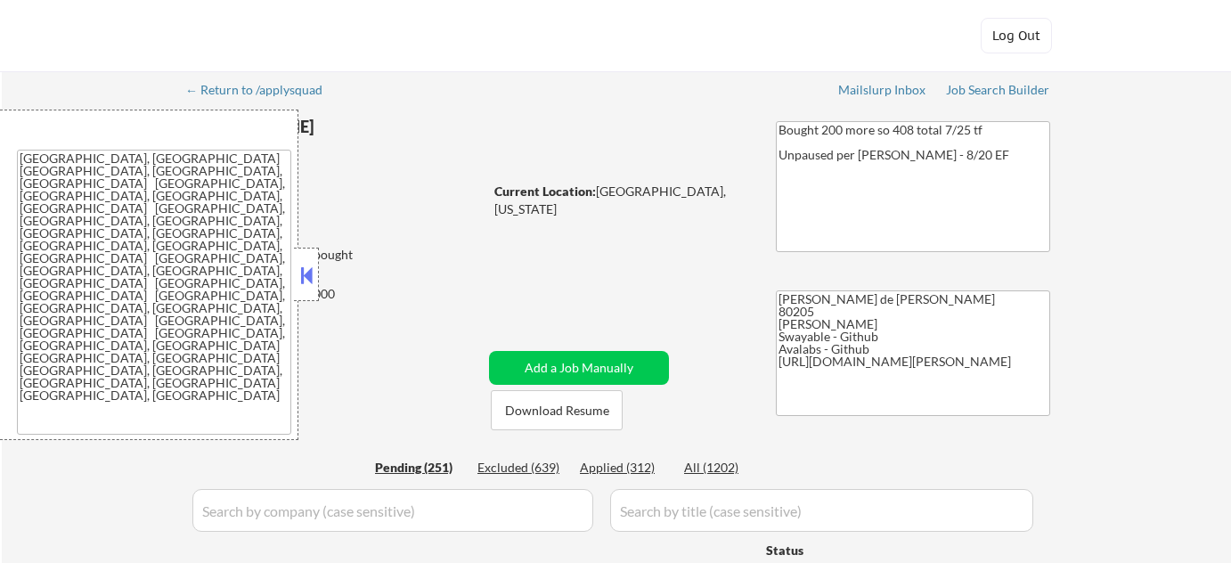
select select ""pending""
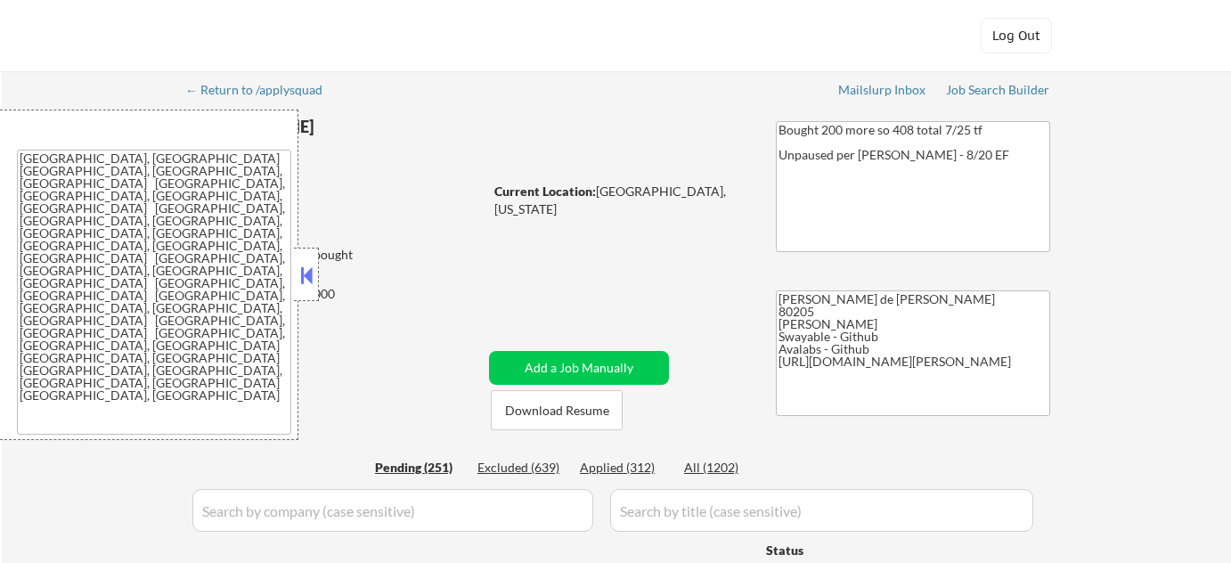
select select ""pending""
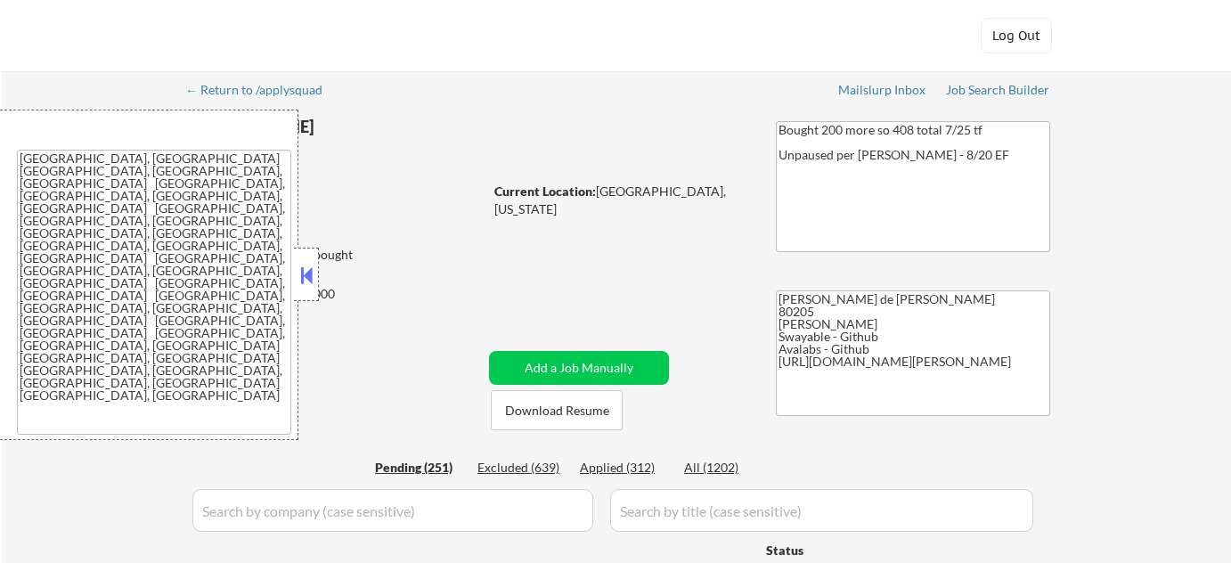
select select ""pending""
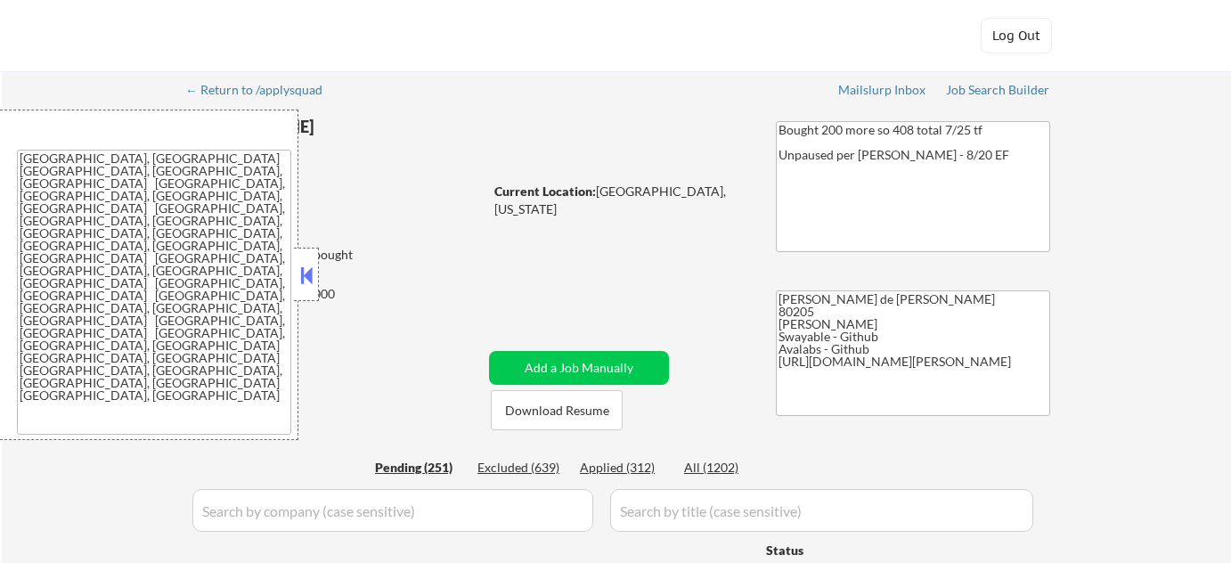
select select ""pending""
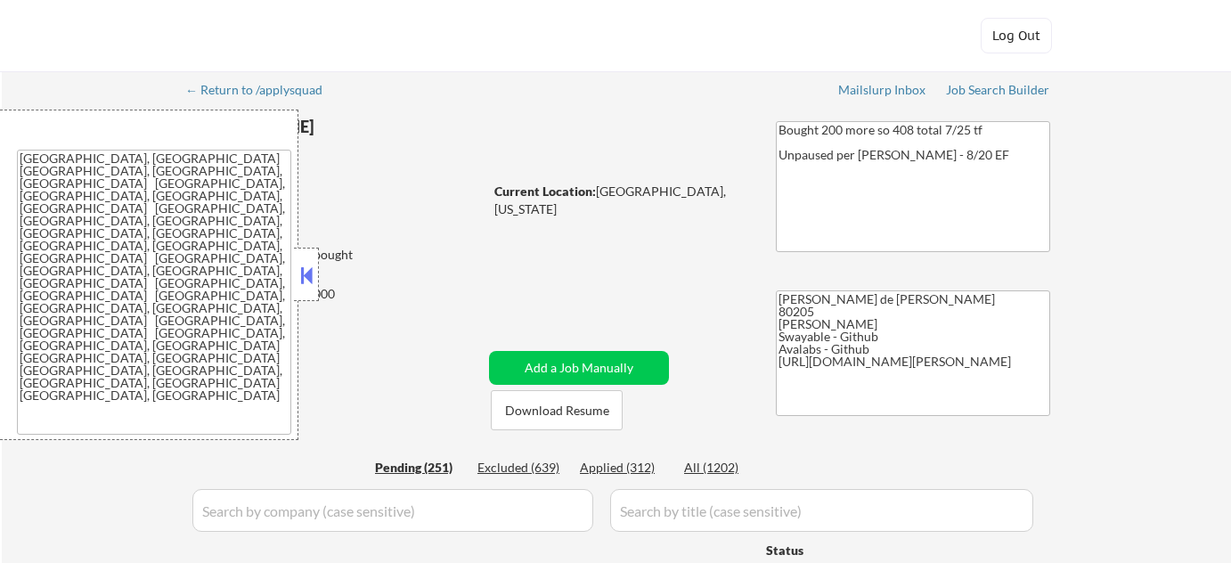
select select ""pending""
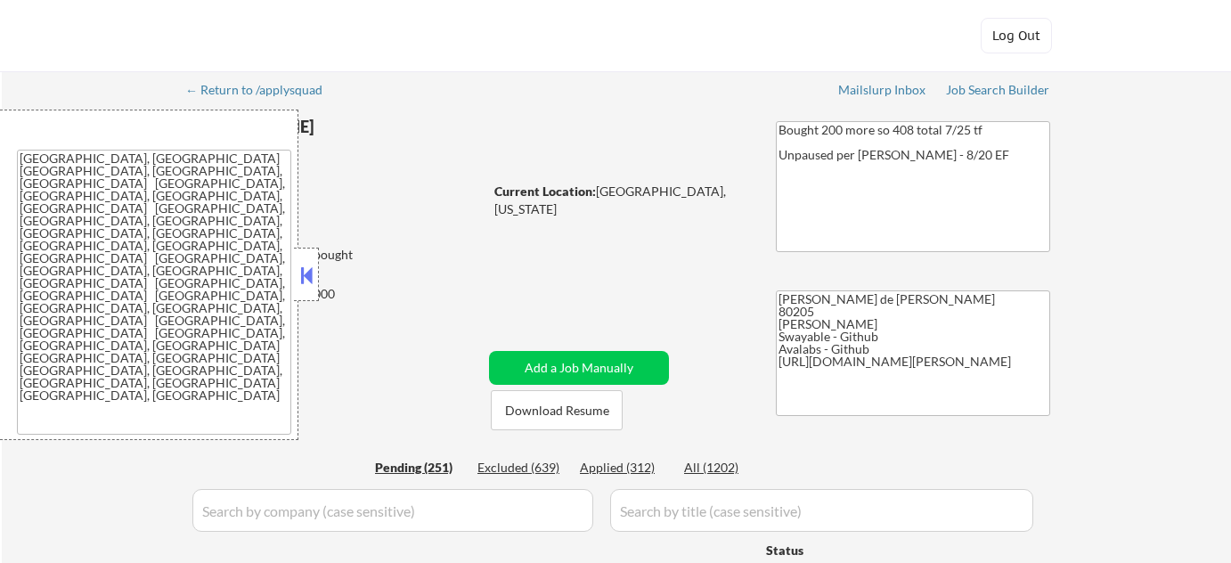
select select ""pending""
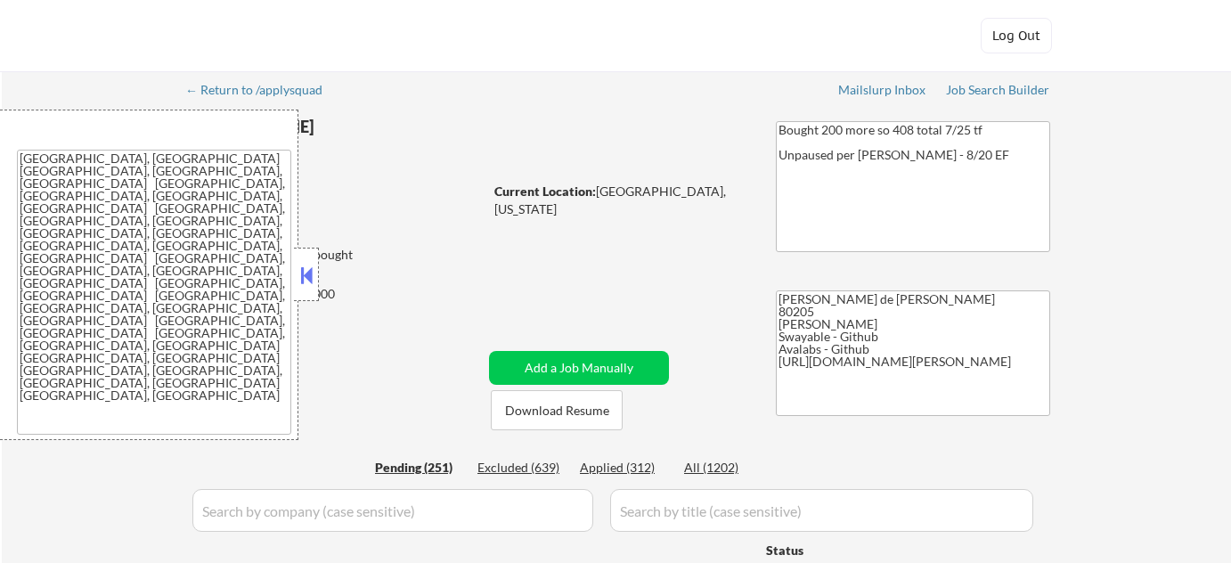
select select ""pending""
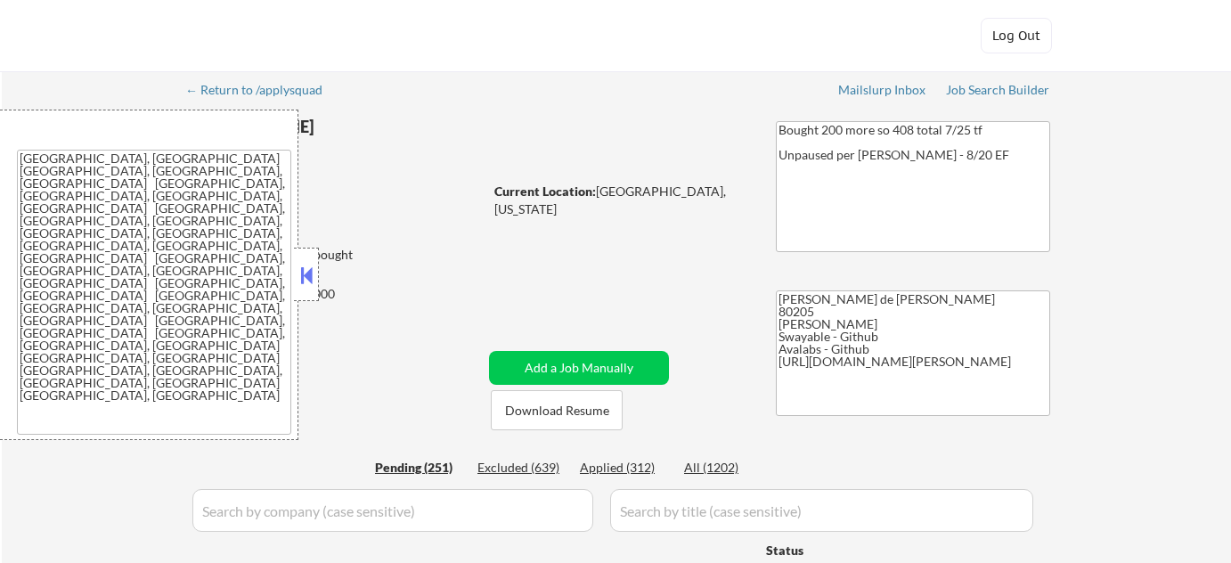
select select ""pending""
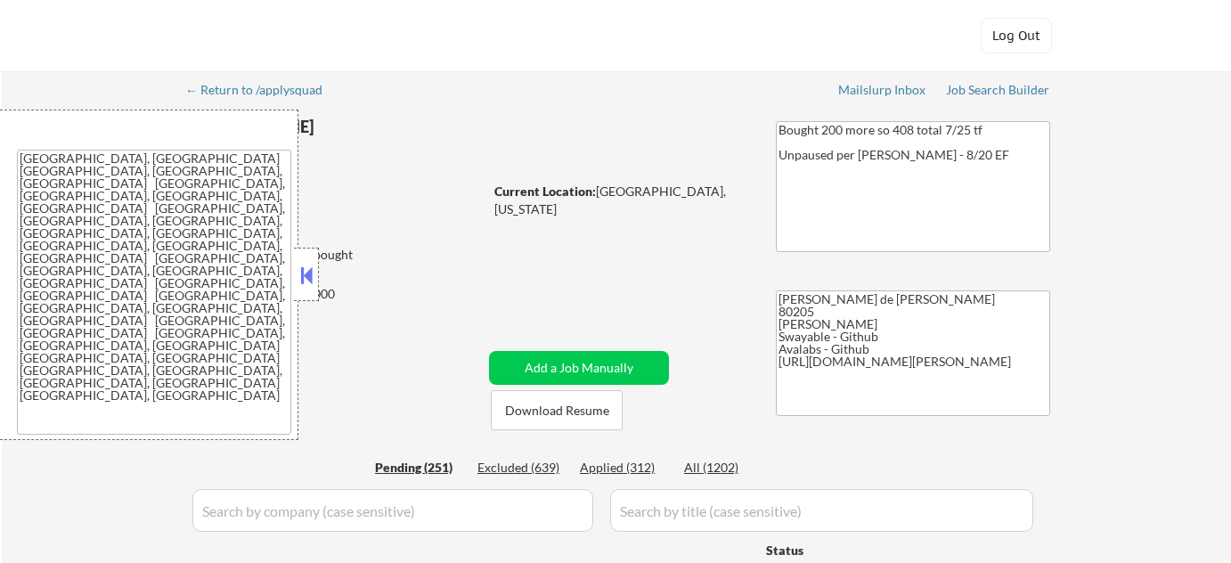
select select ""pending""
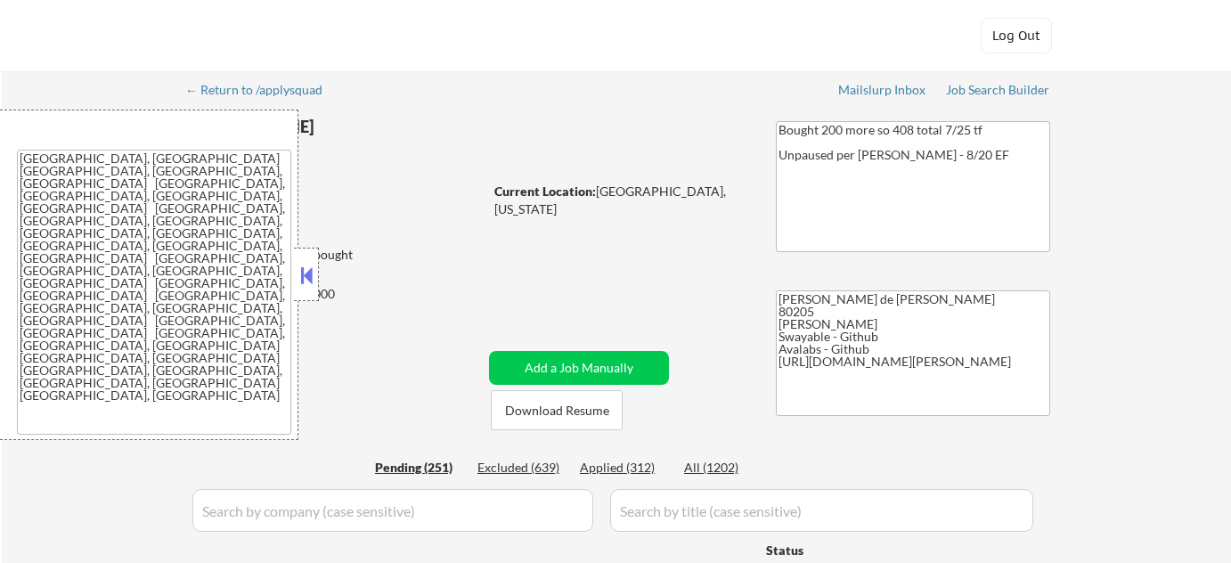
select select ""pending""
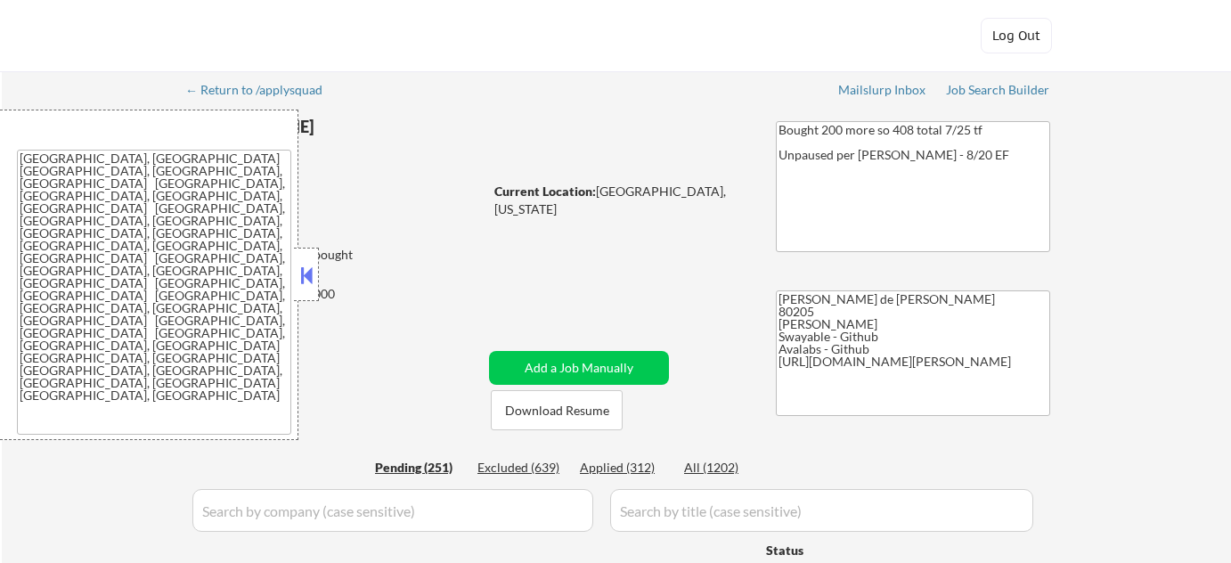
select select ""pending""
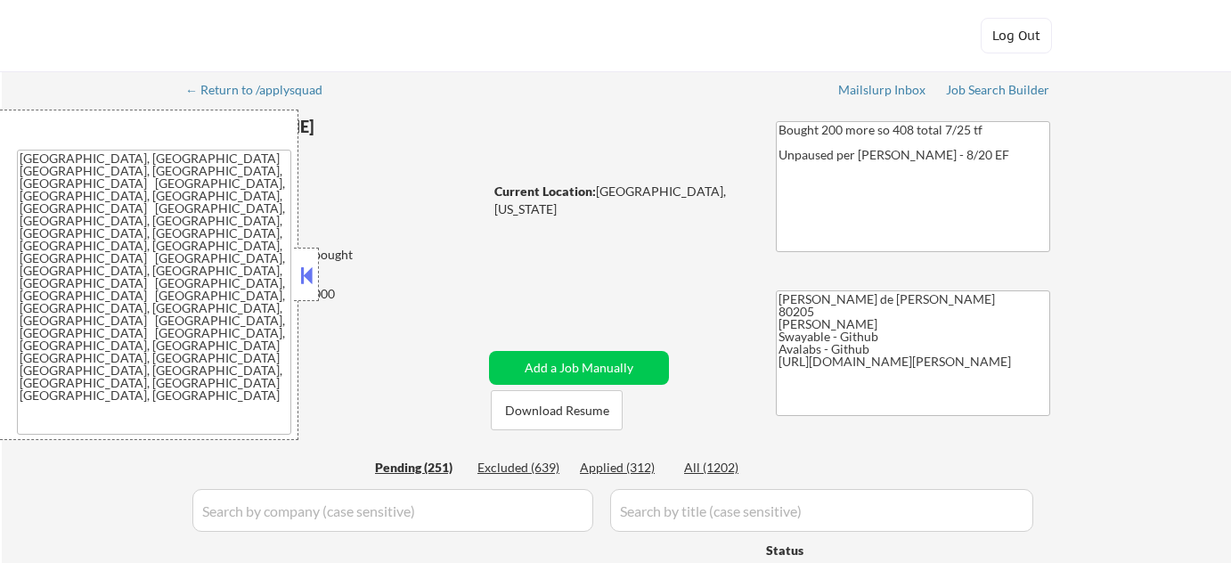
select select ""pending""
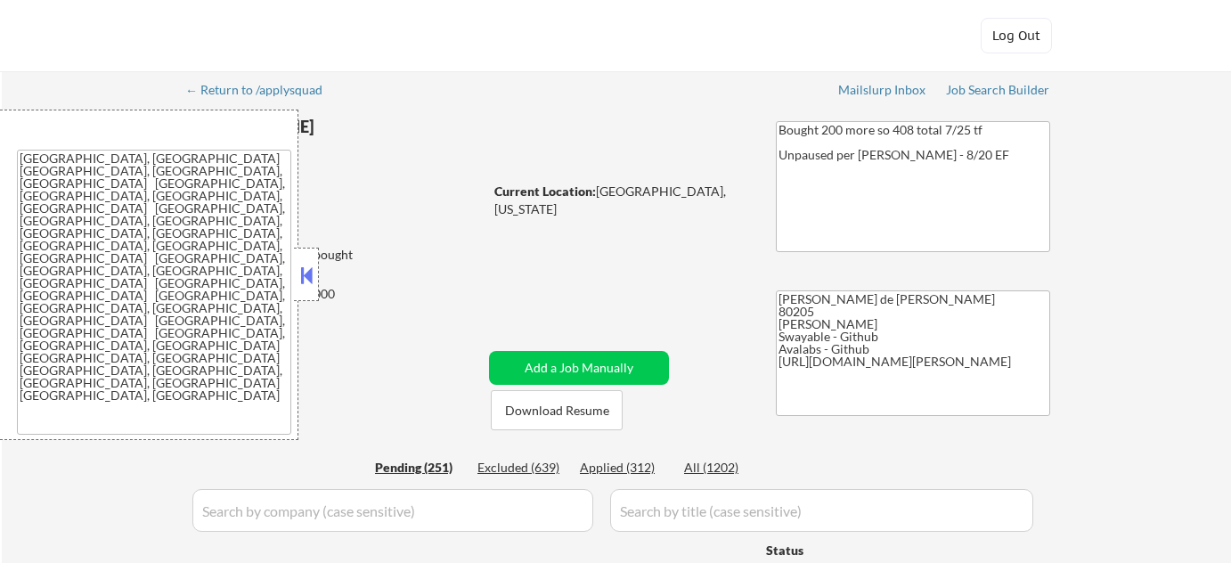
select select ""pending""
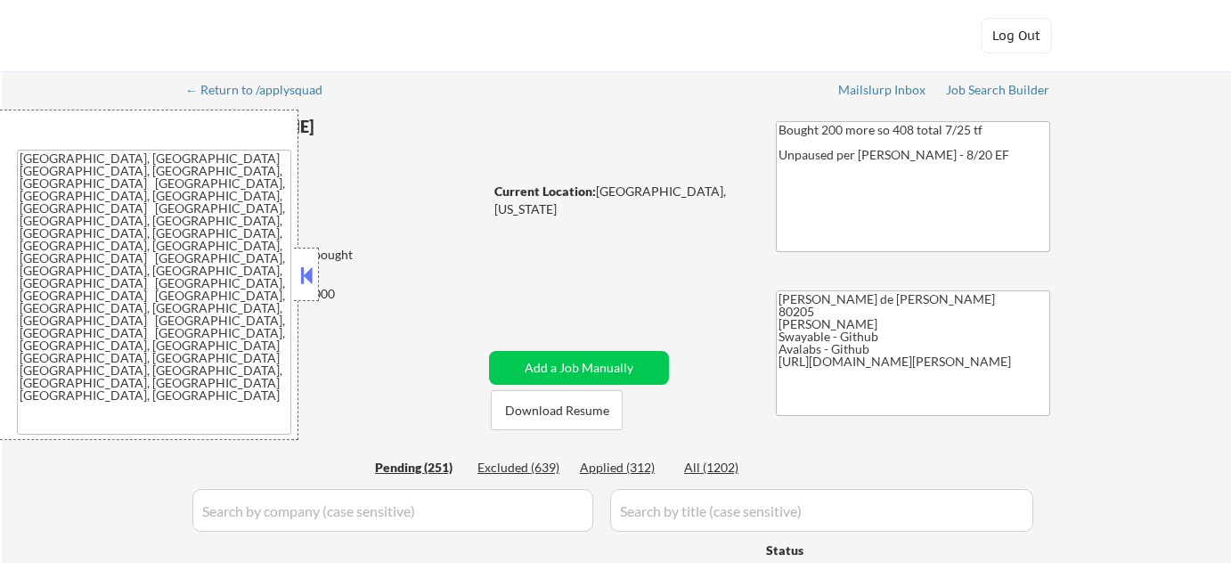
select select ""pending""
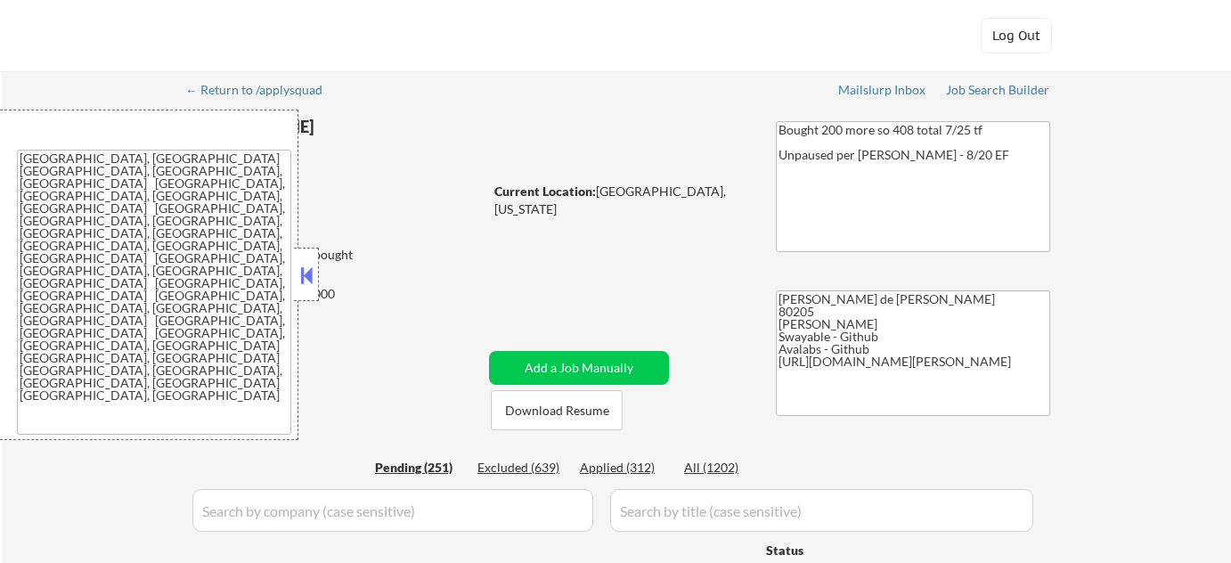
select select ""pending""
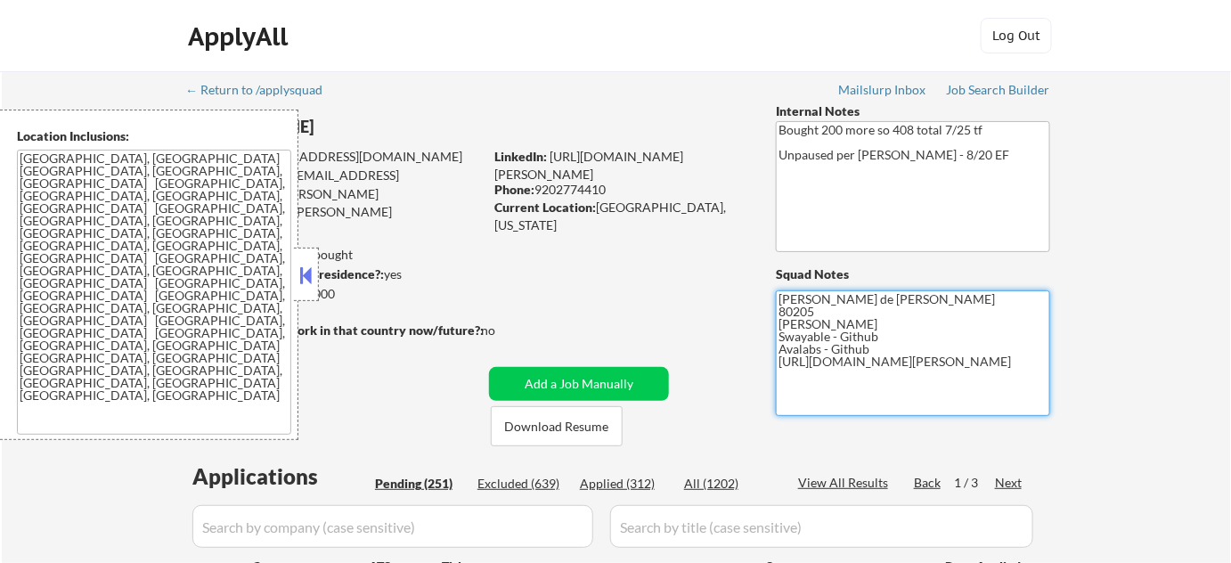
drag, startPoint x: 779, startPoint y: 365, endPoint x: 855, endPoint y: 380, distance: 77.2
click at [855, 380] on textarea "[PERSON_NAME] de [PERSON_NAME] 80205 [PERSON_NAME] Swayable - Github Avalabs - …" at bounding box center [913, 353] width 274 height 126
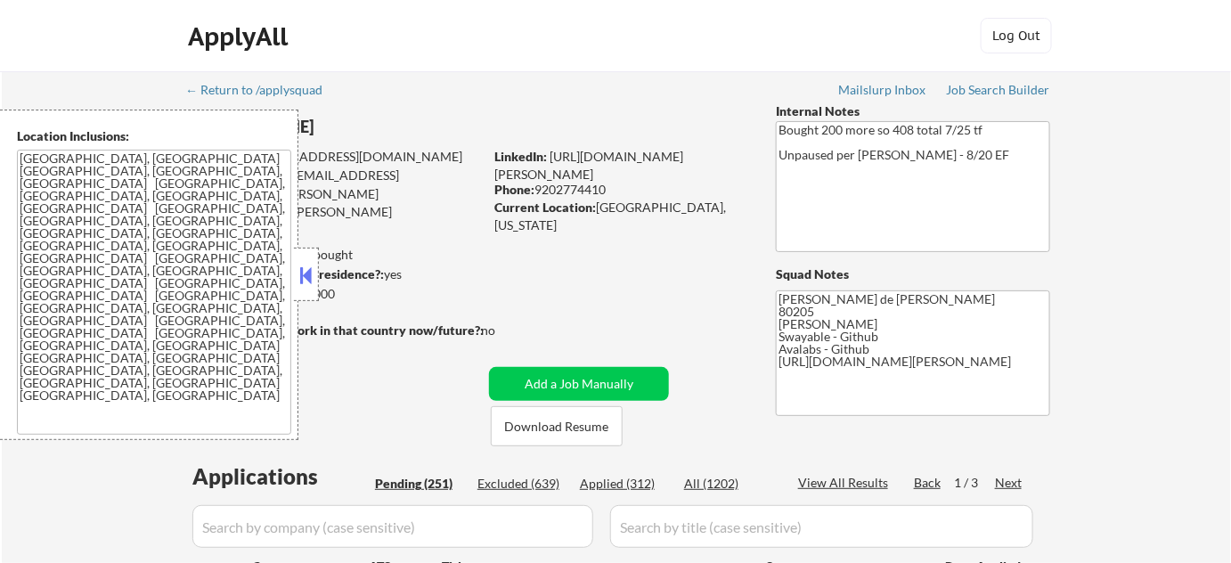
select select ""pending""
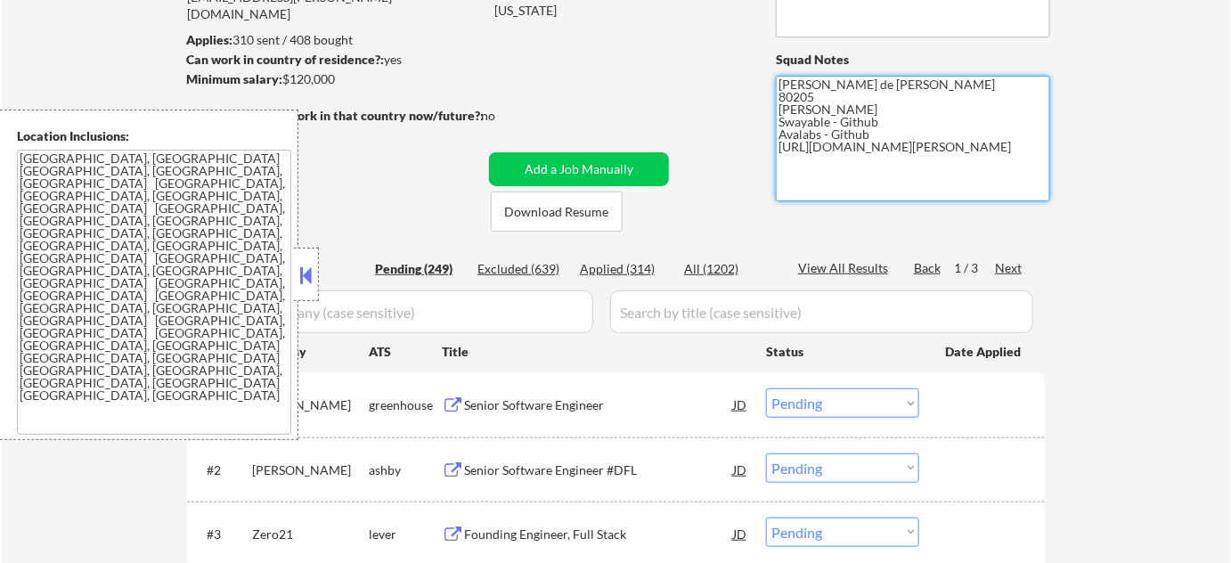
scroll to position [242, 0]
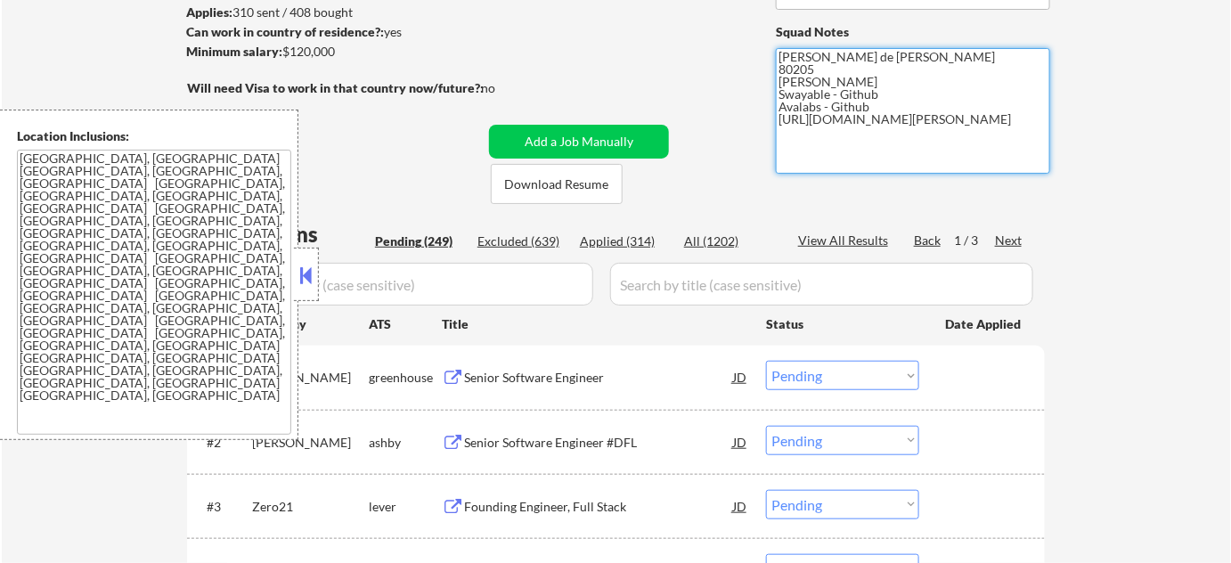
click at [290, 272] on textarea "[GEOGRAPHIC_DATA], [GEOGRAPHIC_DATA] [GEOGRAPHIC_DATA], [GEOGRAPHIC_DATA], [GEO…" at bounding box center [154, 292] width 274 height 285
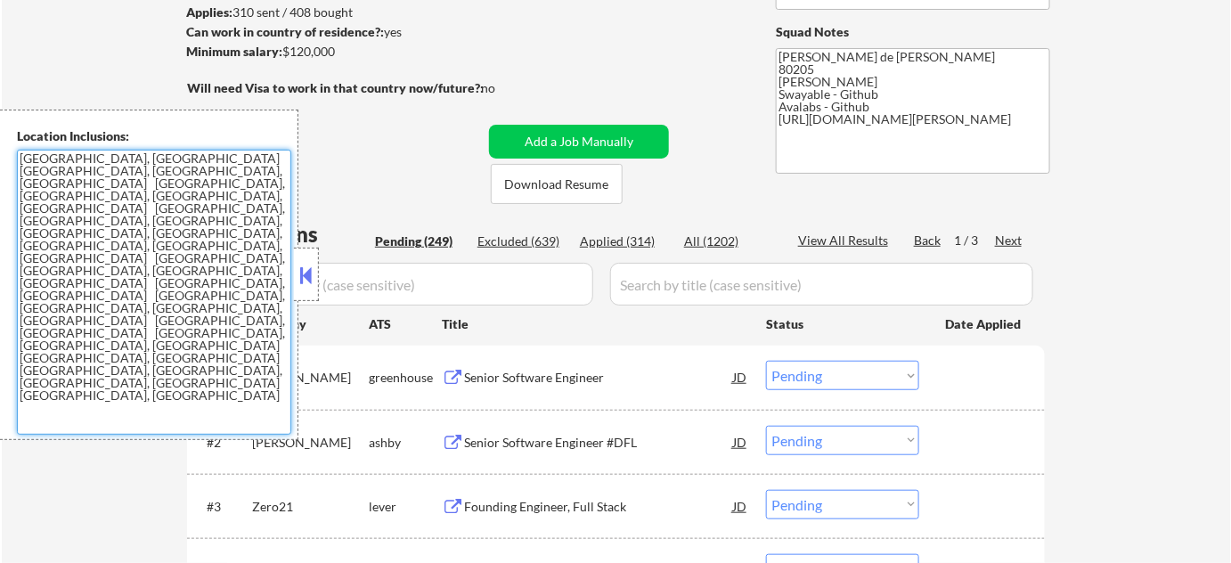
click at [629, 241] on div "Applied (314)" at bounding box center [624, 242] width 89 height 18
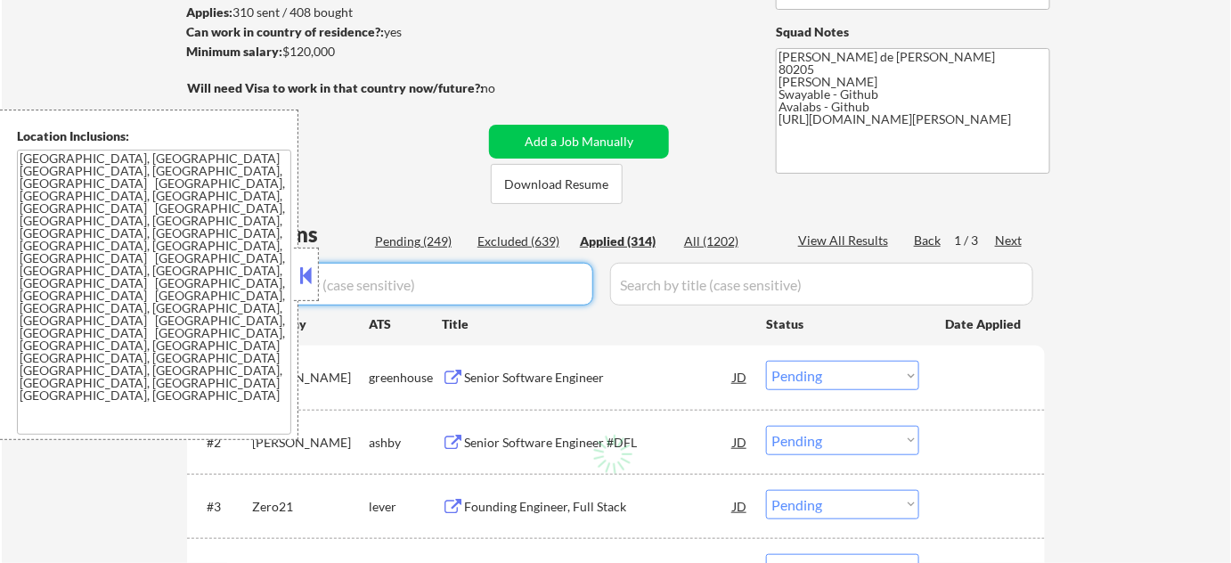
click at [475, 286] on input "input" at bounding box center [392, 284] width 401 height 43
select select ""applied""
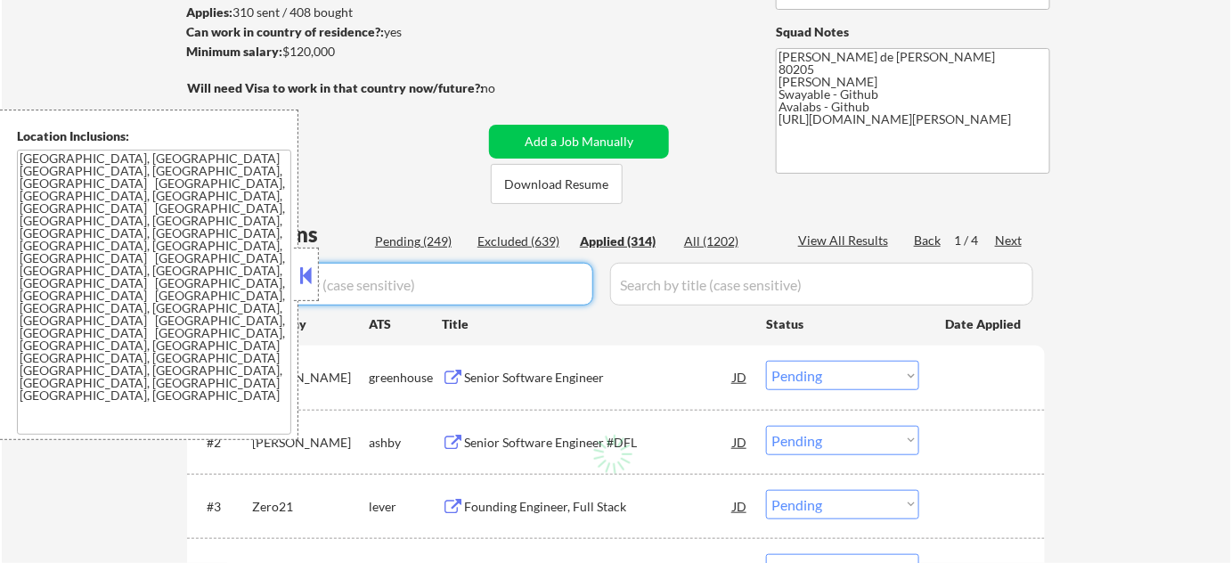
select select ""applied""
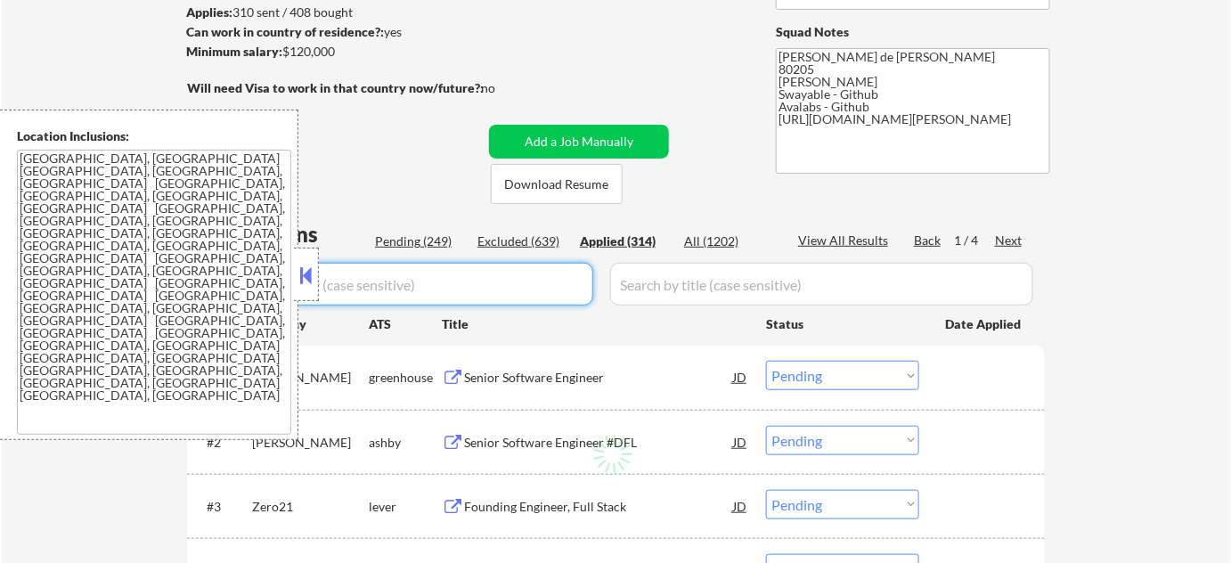
select select ""applied""
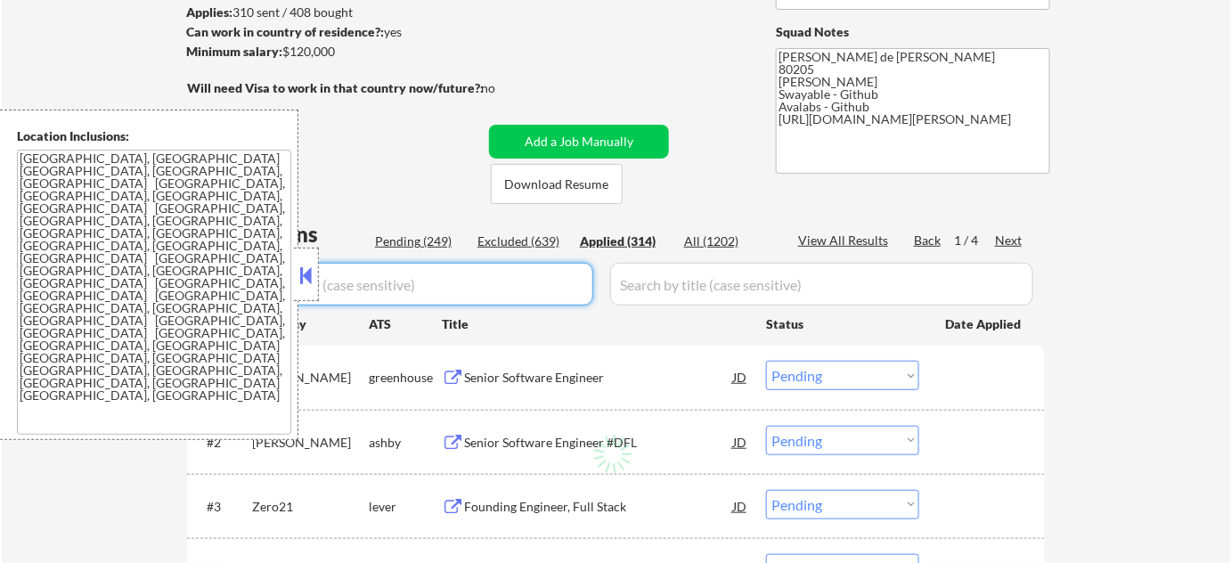
select select ""applied""
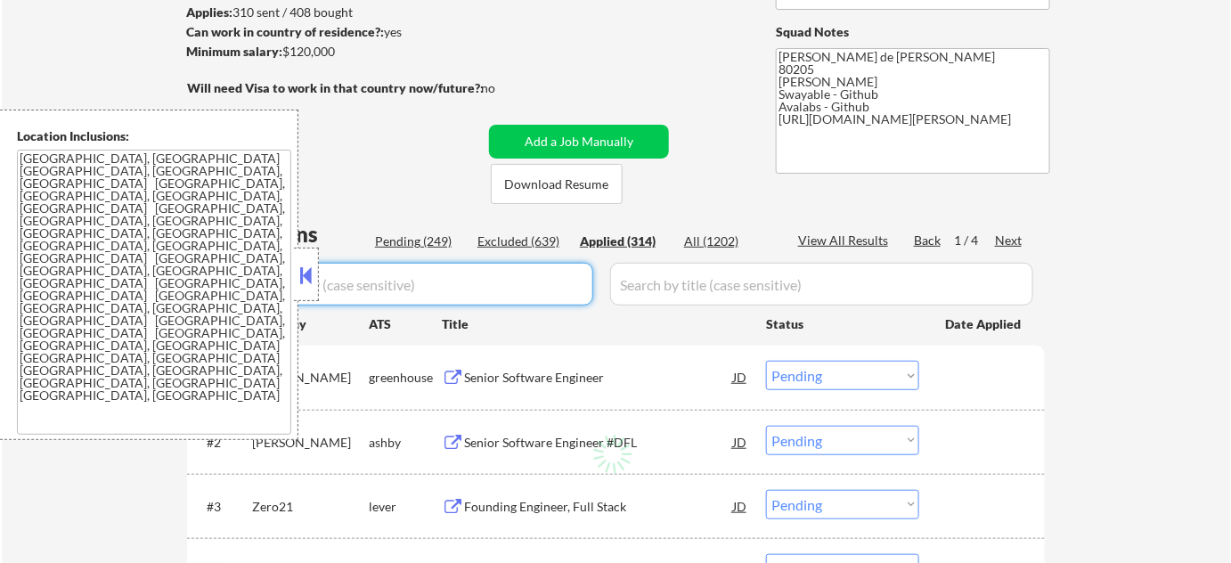
select select ""applied""
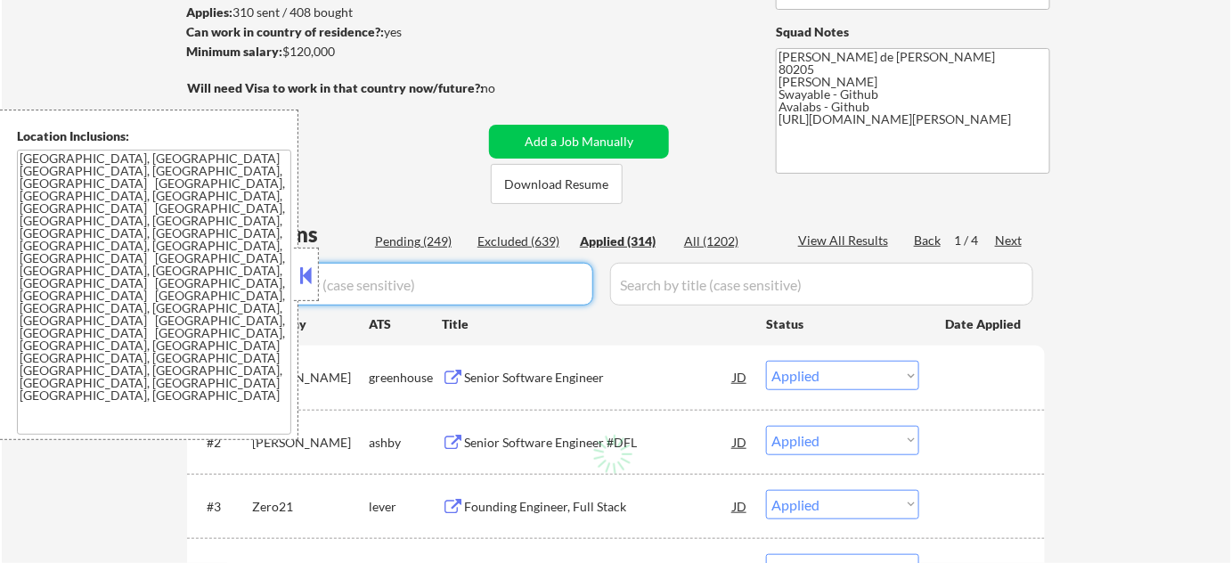
select select ""applied""
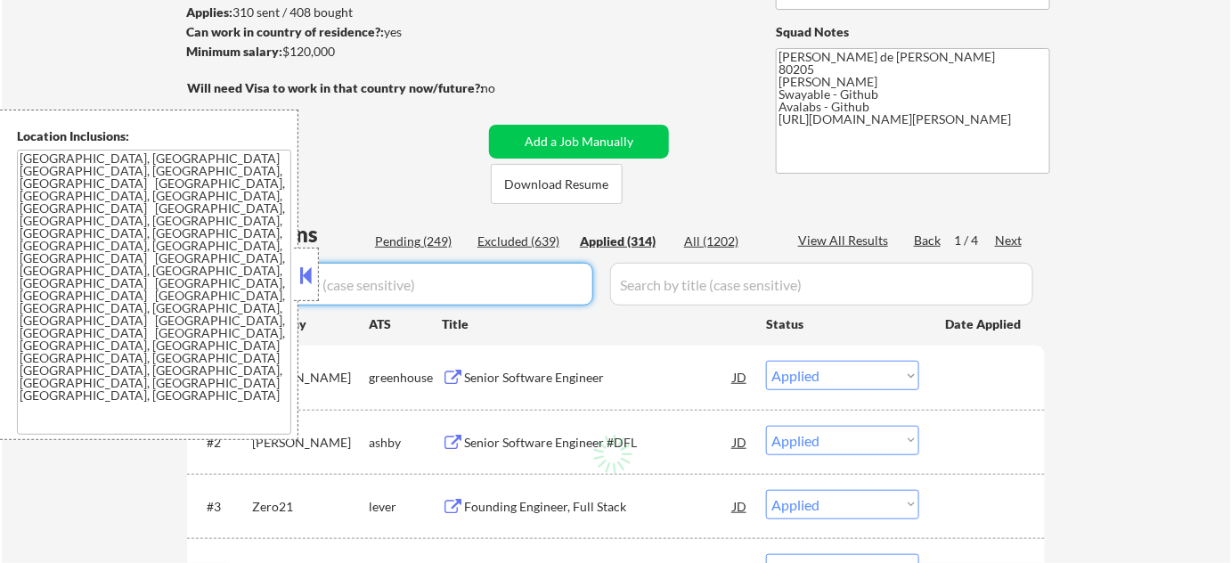
select select ""applied""
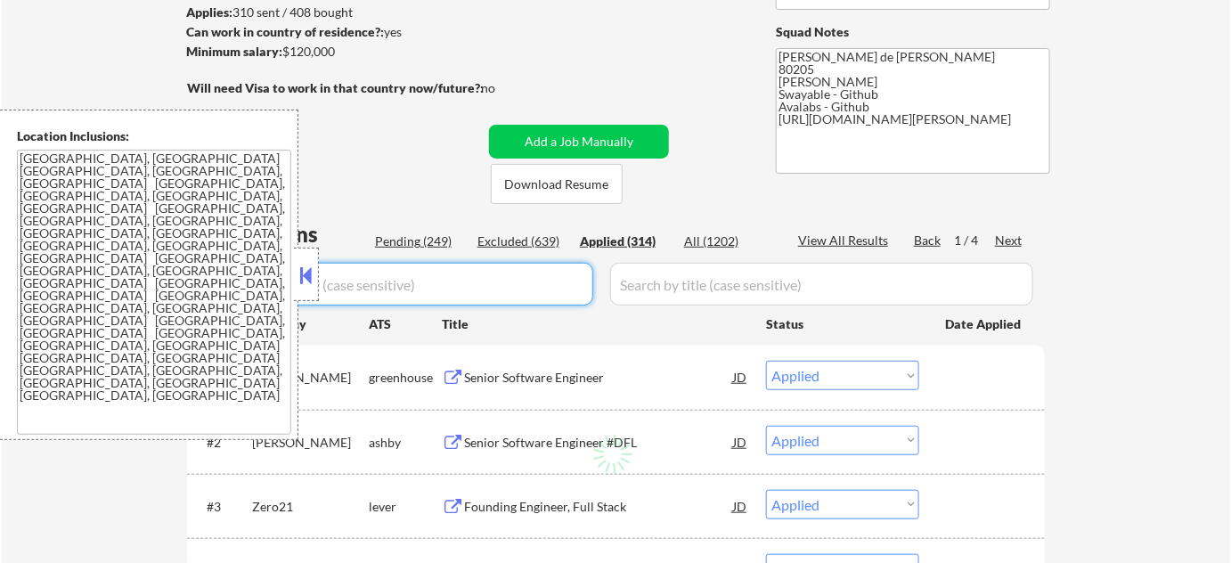
select select ""applied""
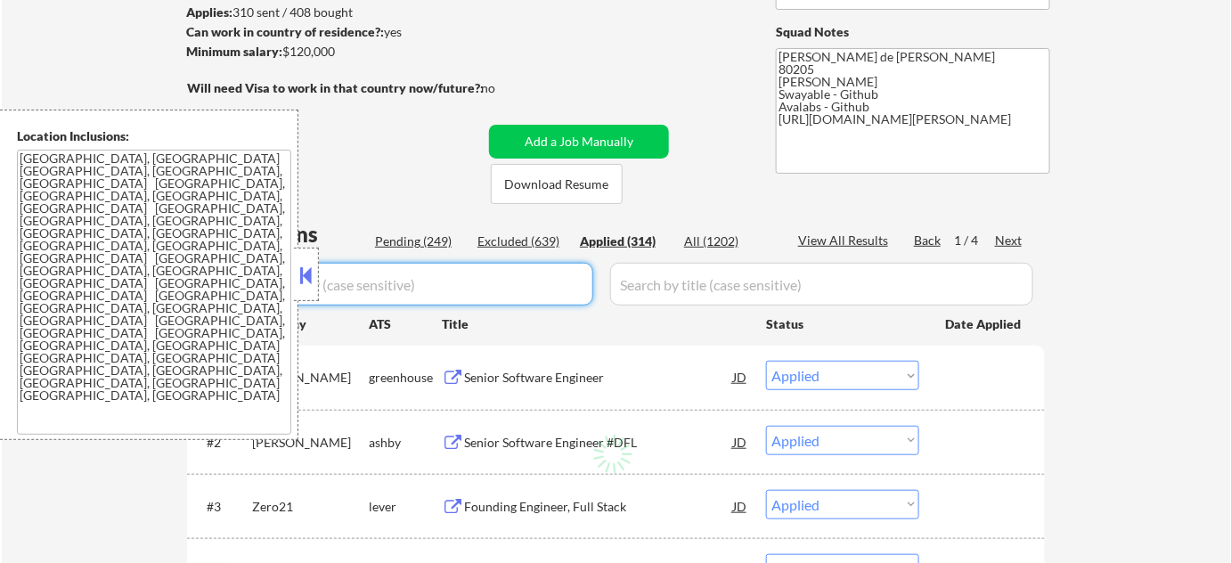
select select ""applied""
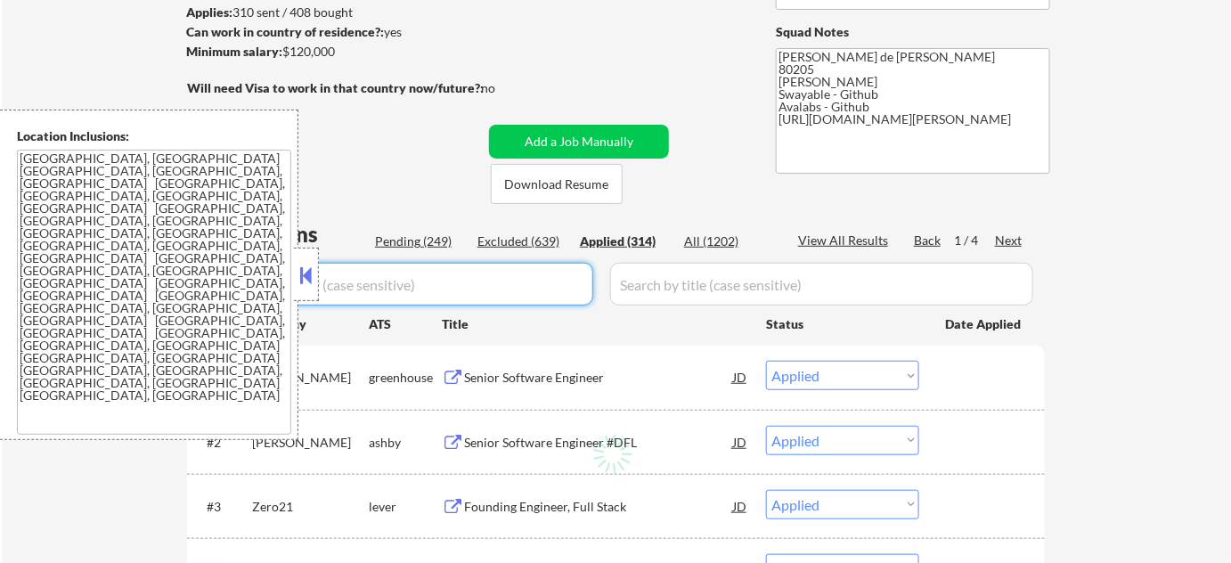
select select ""applied""
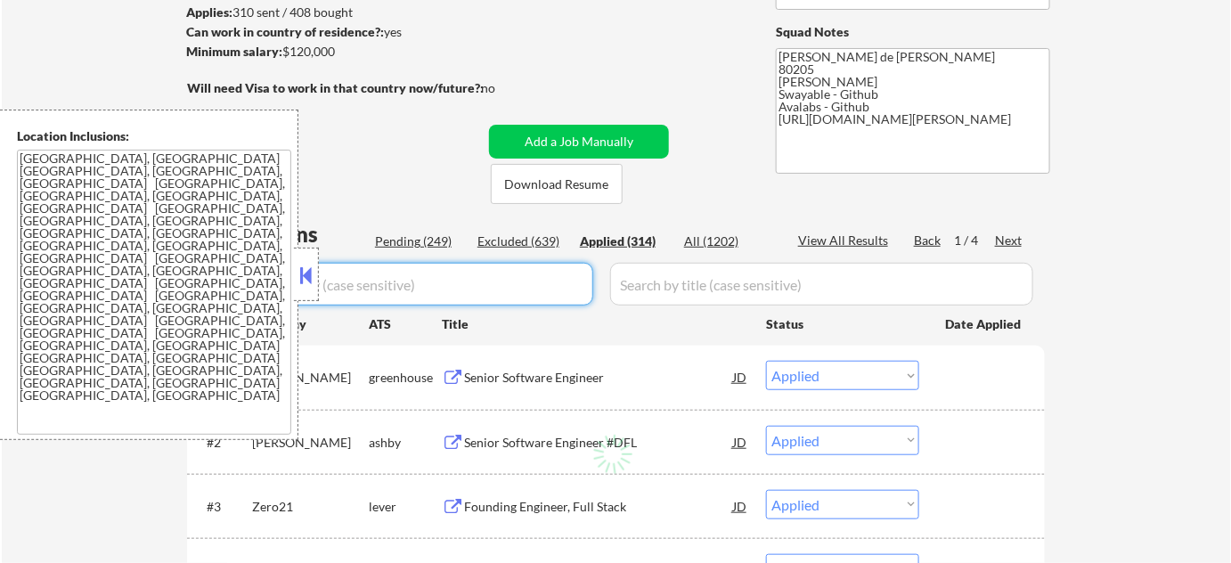
select select ""applied""
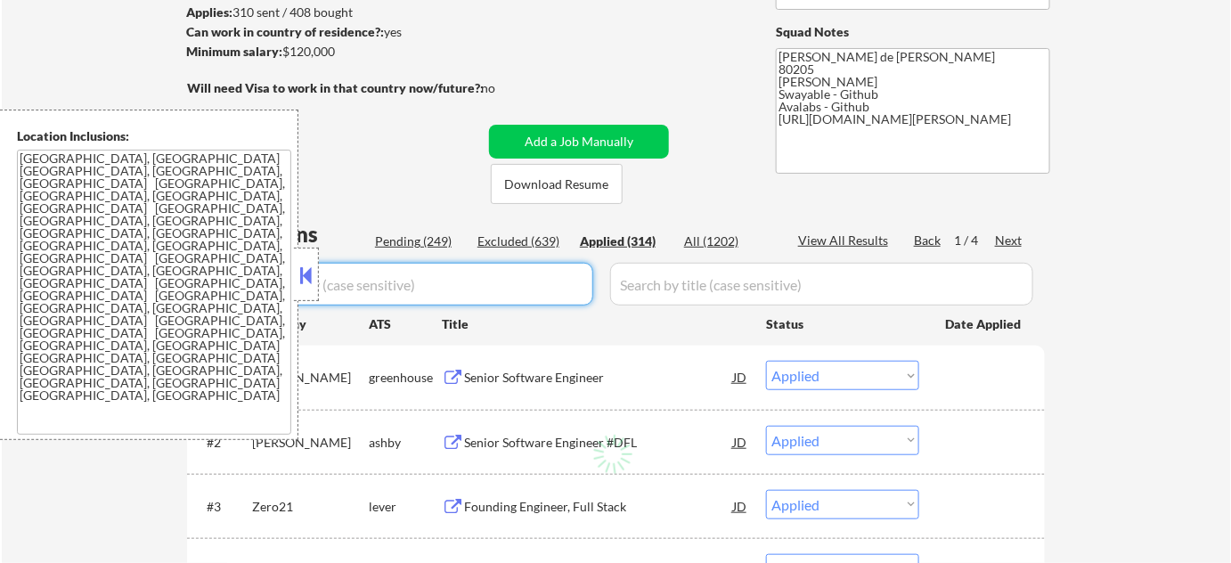
select select ""applied""
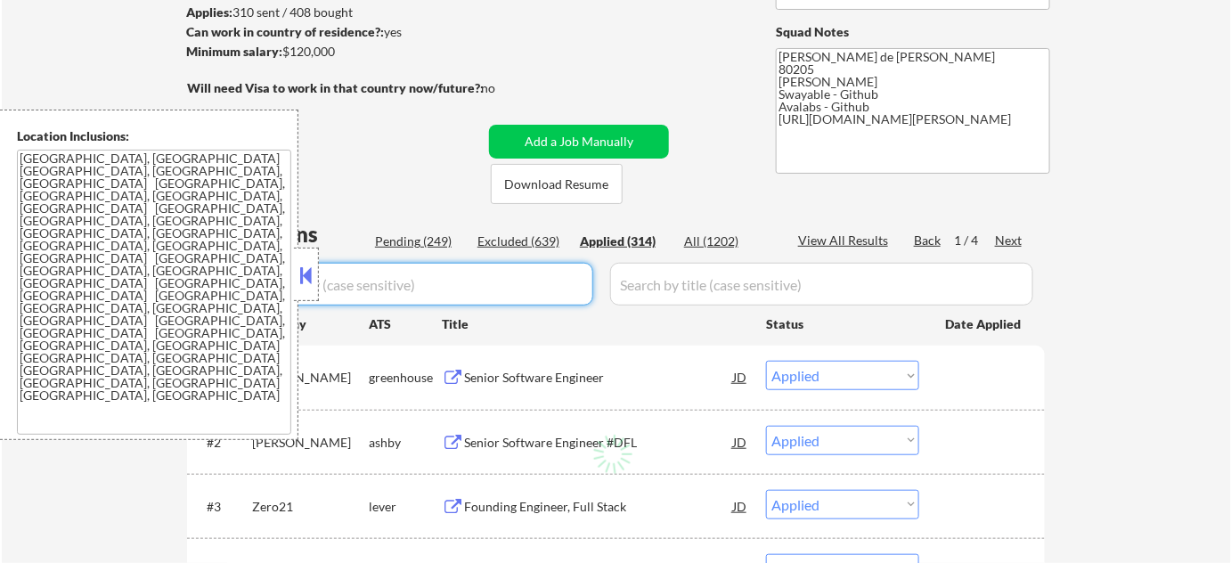
select select ""applied""
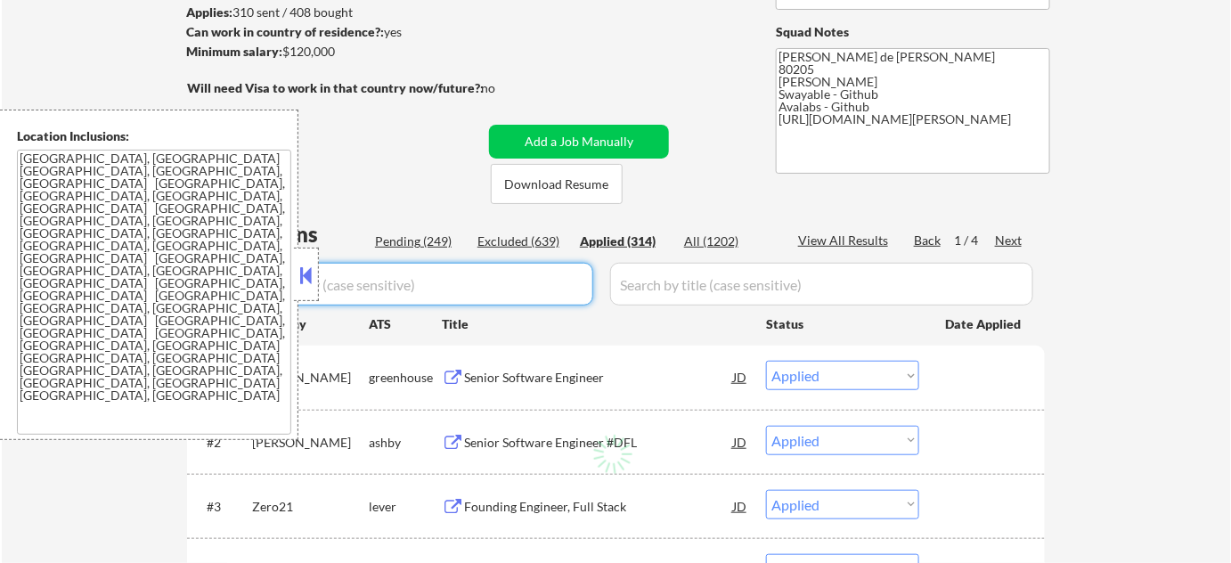
select select ""applied""
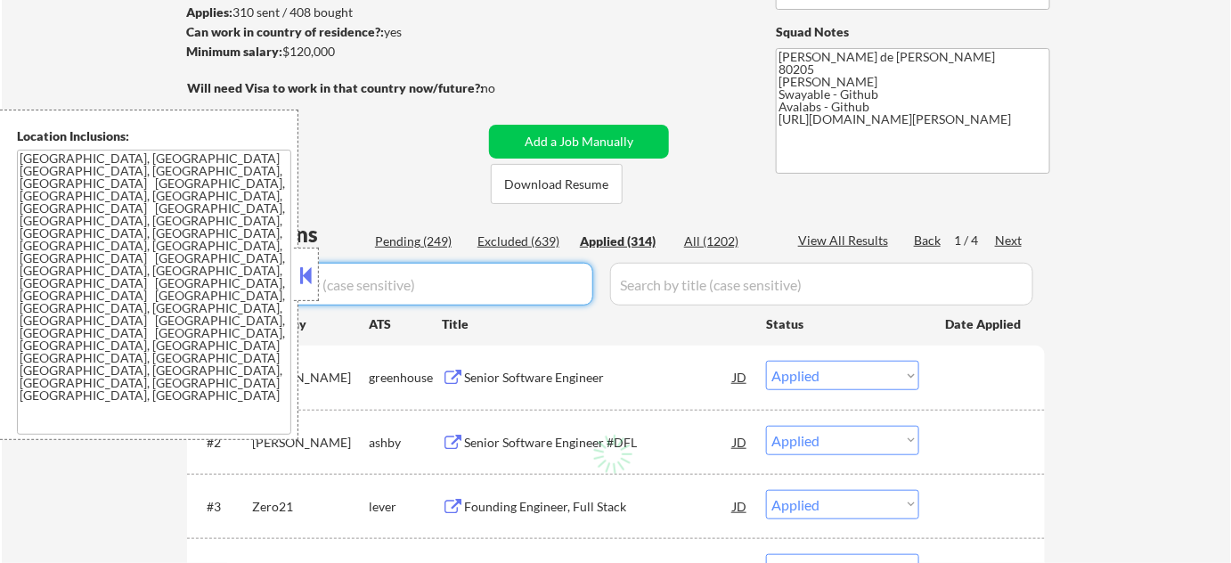
select select ""applied""
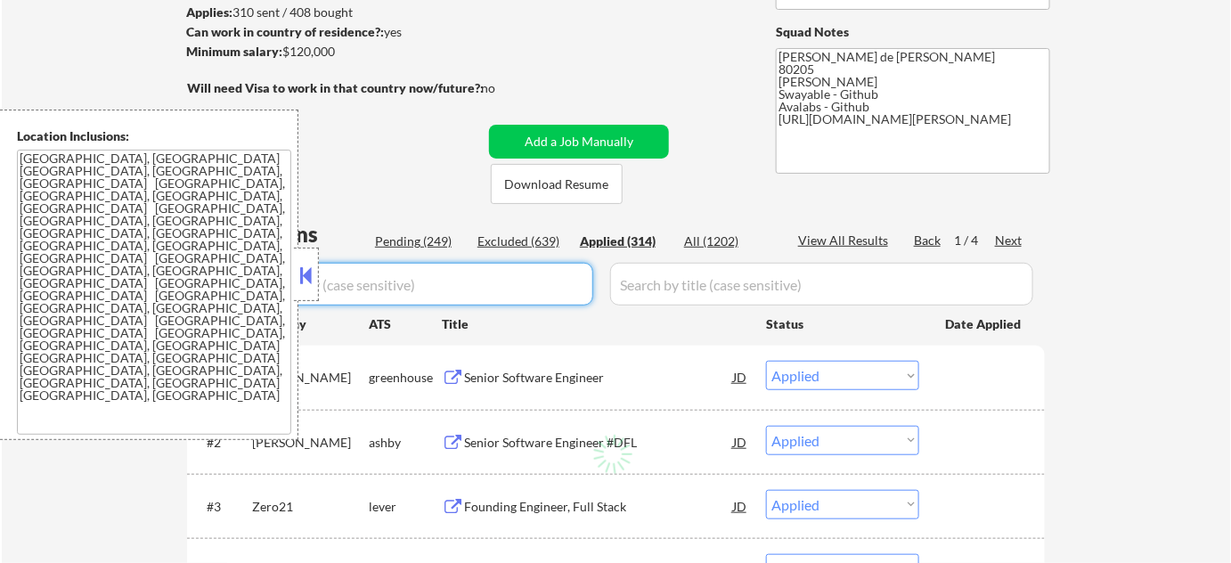
select select ""applied""
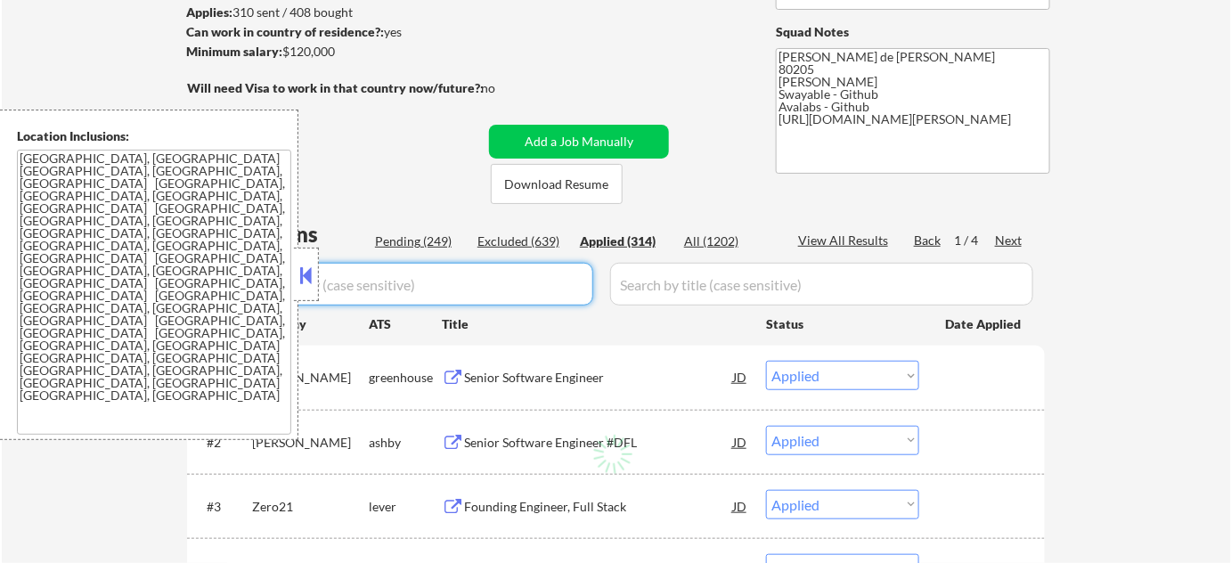
select select ""applied""
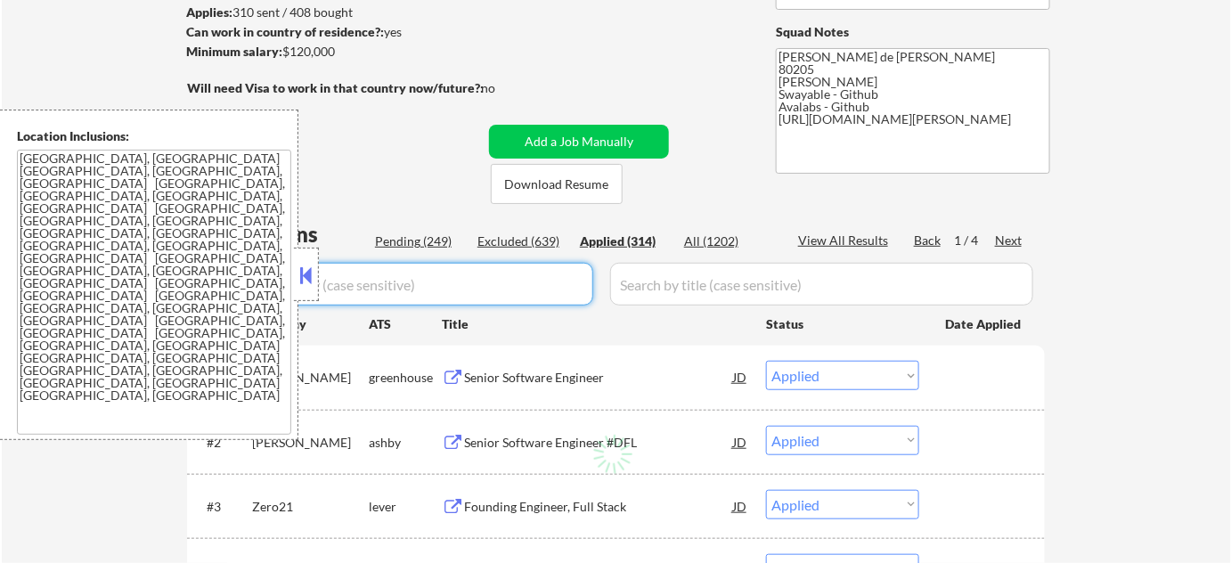
select select ""applied""
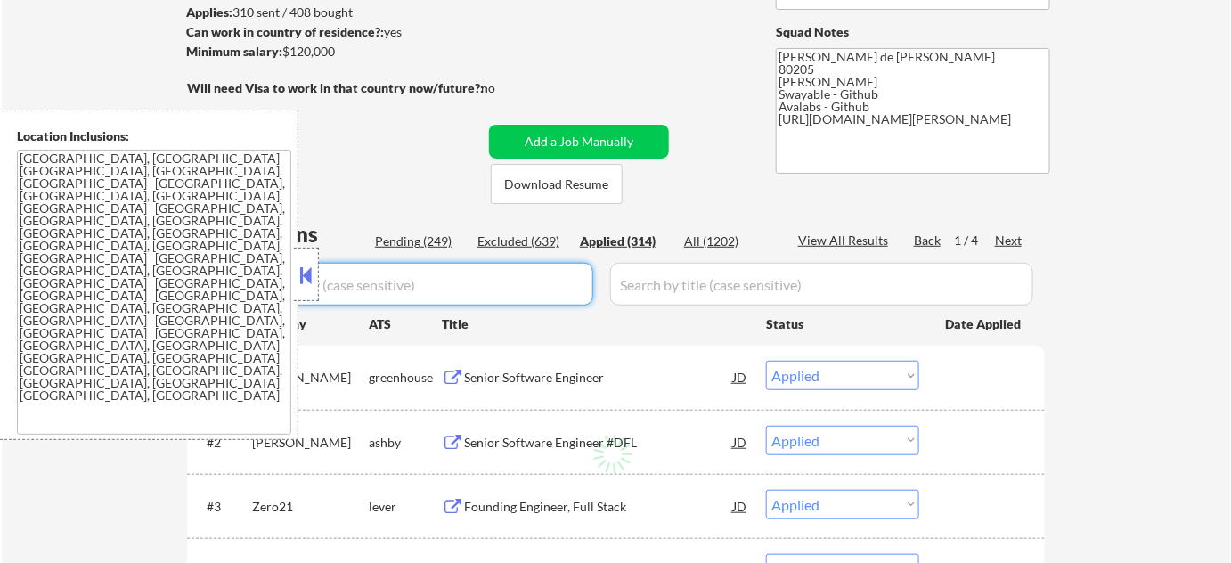
select select ""applied""
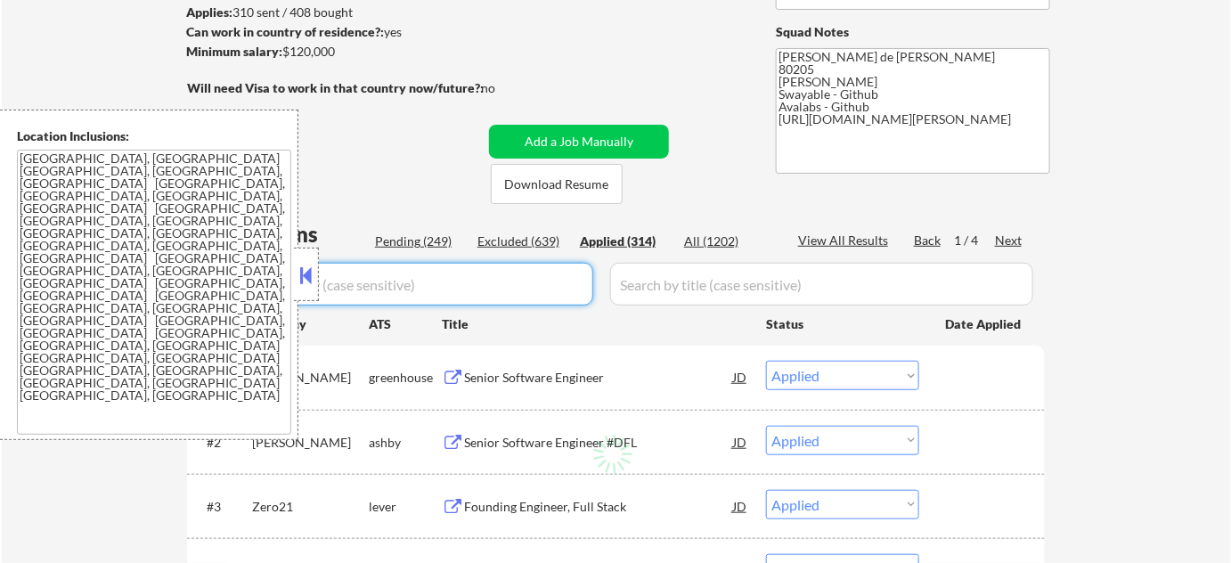
select select ""applied""
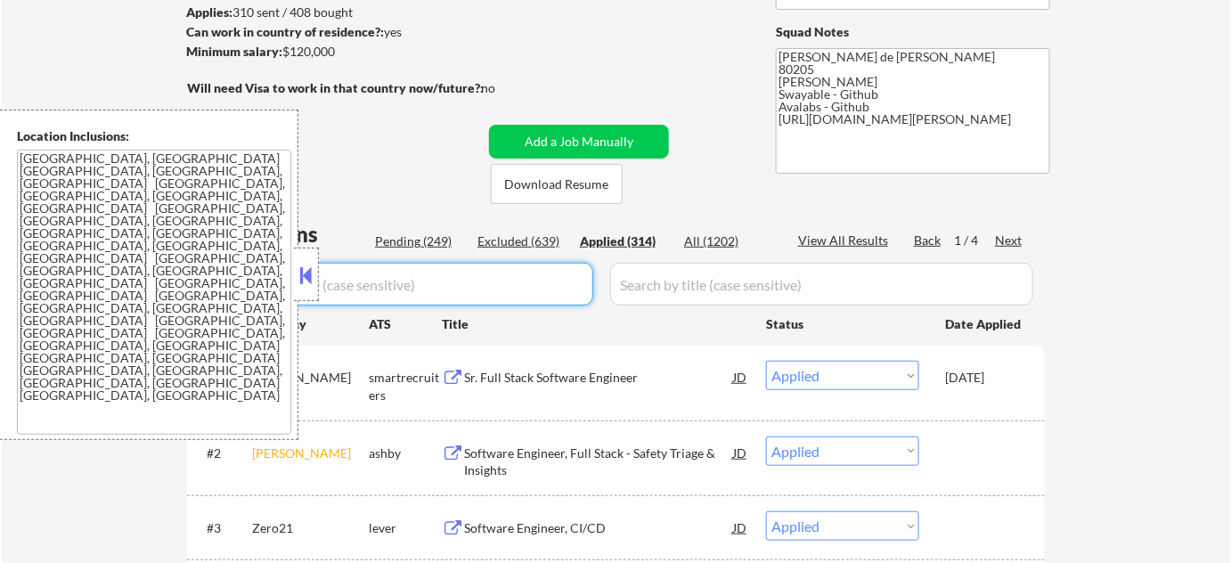
click at [306, 276] on button at bounding box center [307, 275] width 20 height 27
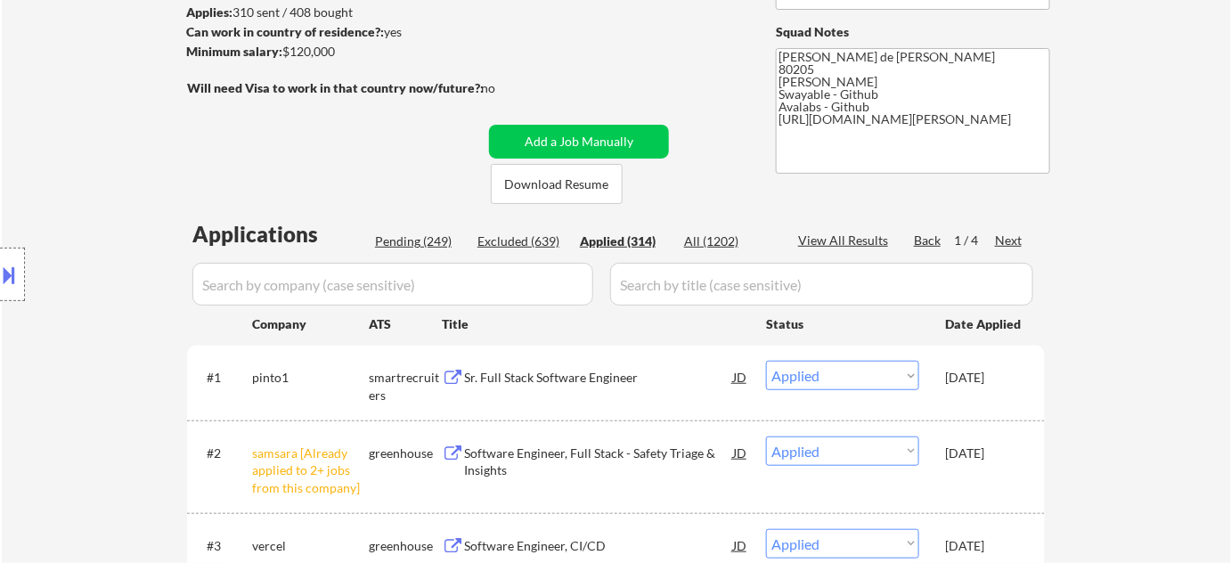
click at [335, 277] on input "input" at bounding box center [392, 284] width 401 height 43
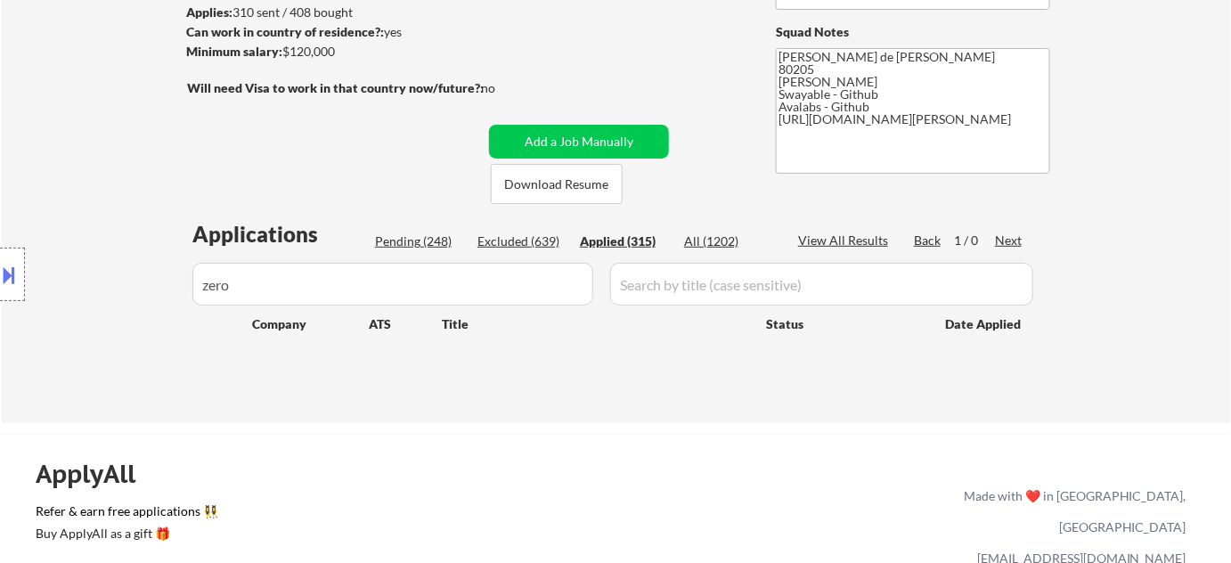
drag, startPoint x: 298, startPoint y: 277, endPoint x: 99, endPoint y: 292, distance: 199.3
click at [99, 292] on div "Location Inclusions: Denver, CO Glendale, CO Edgewater, CO Wheat Ridge, CO Comm…" at bounding box center [159, 275] width 319 height 331
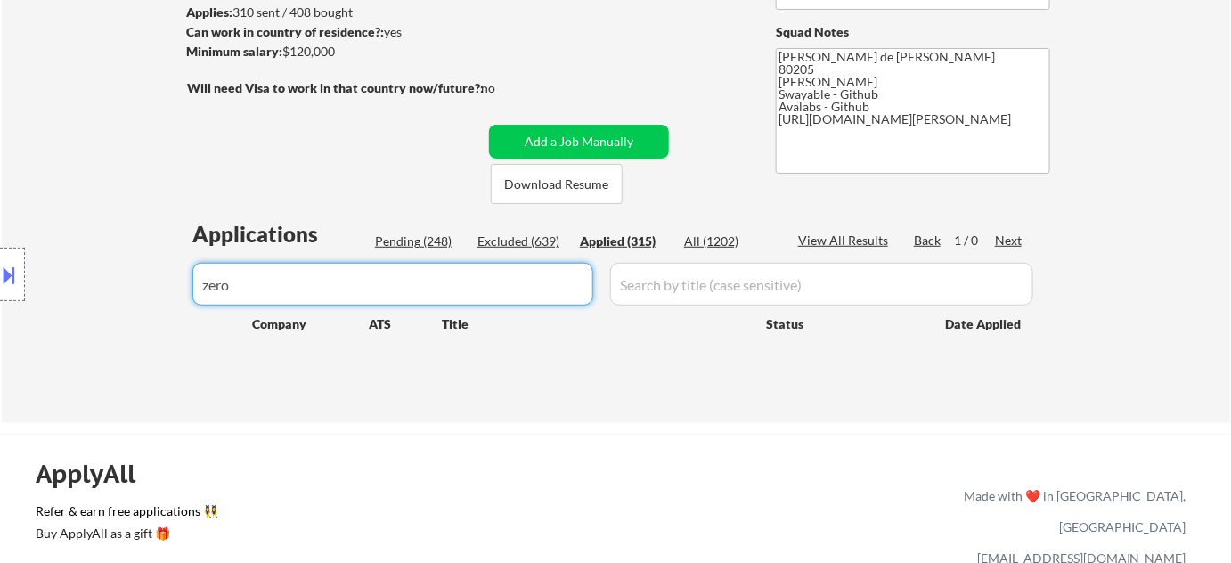
drag, startPoint x: 465, startPoint y: 287, endPoint x: 5, endPoint y: 264, distance: 460.4
click at [16, 267] on body "← Return to /applysquad Mailslurp Inbox Job Search Builder Adam Gusky User Emai…" at bounding box center [615, 39] width 1231 height 563
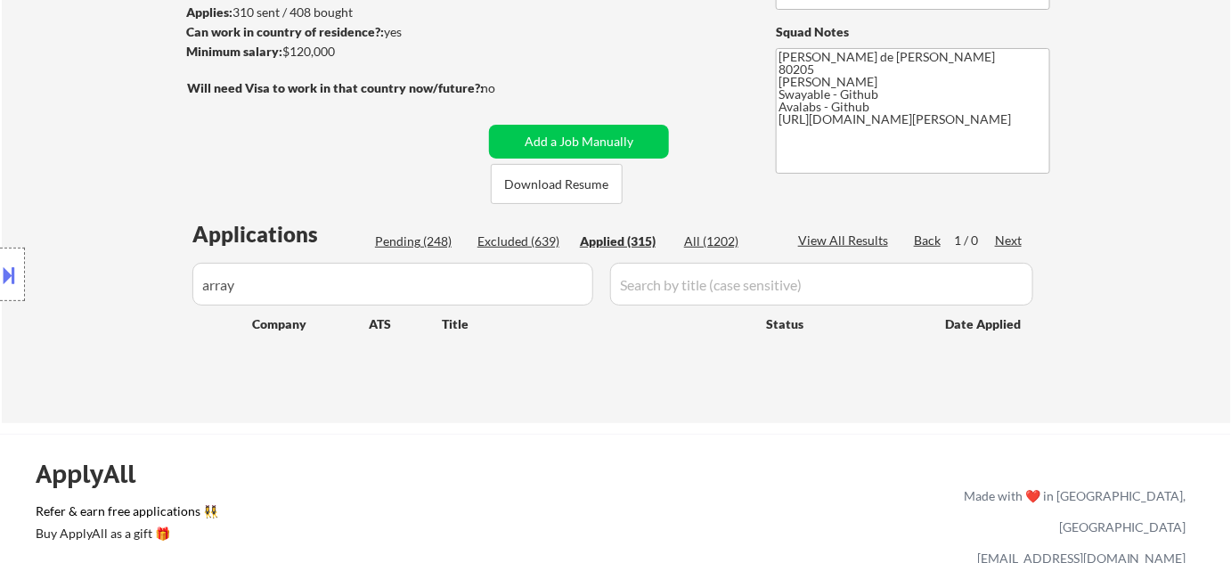
drag, startPoint x: 310, startPoint y: 282, endPoint x: 94, endPoint y: 280, distance: 216.5
click at [94, 280] on div "Location Inclusions: Denver, CO Glendale, CO Edgewater, CO Wheat Ridge, CO Comm…" at bounding box center [159, 275] width 319 height 331
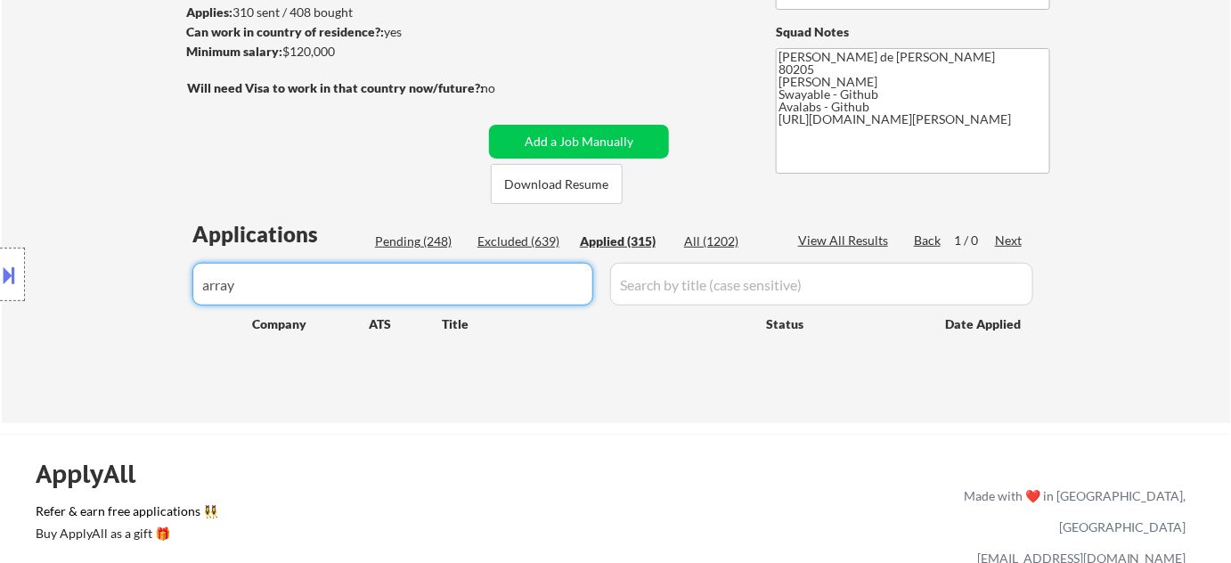
drag, startPoint x: 331, startPoint y: 292, endPoint x: 0, endPoint y: 253, distance: 332.9
click at [0, 253] on body "← Return to /applysquad Mailslurp Inbox Job Search Builder Adam Gusky User Emai…" at bounding box center [615, 39] width 1231 height 563
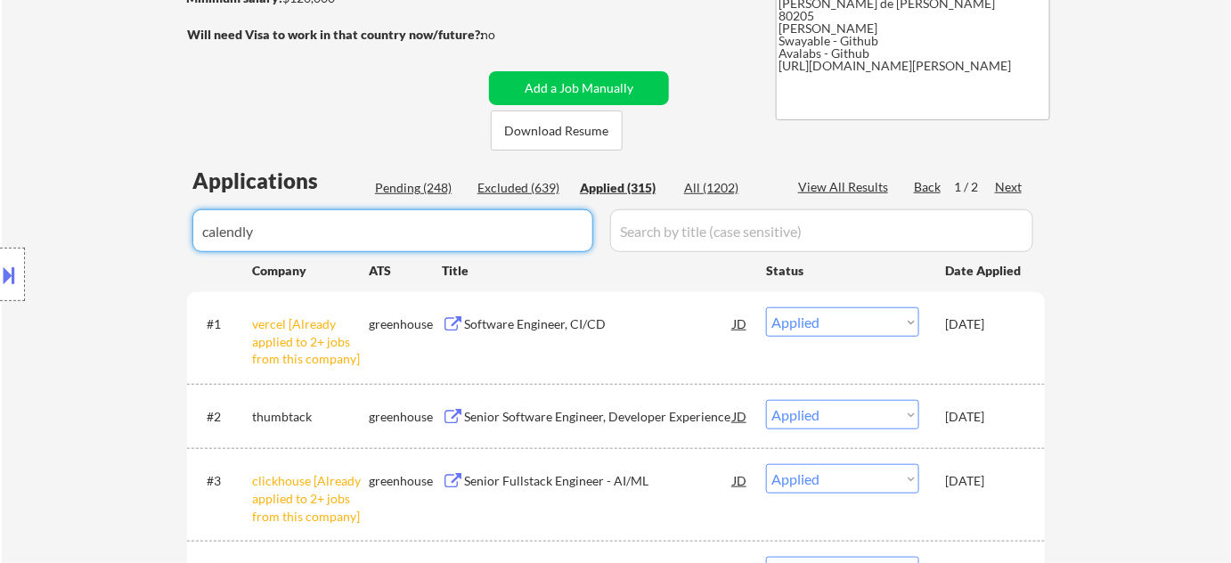
scroll to position [323, 0]
